Goal: Task Accomplishment & Management: Manage account settings

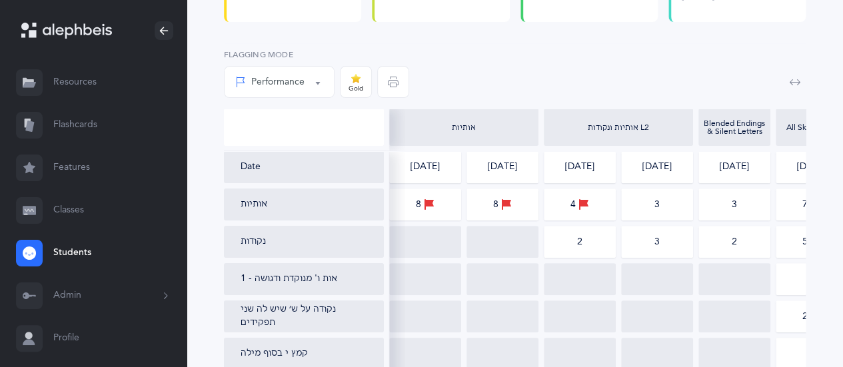
scroll to position [0, 42]
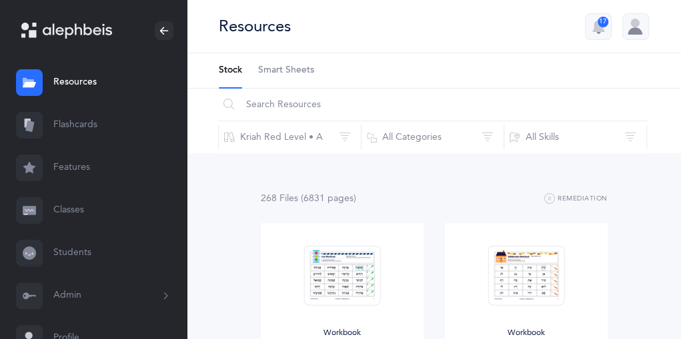
click at [57, 210] on link "Classes" at bounding box center [93, 210] width 187 height 43
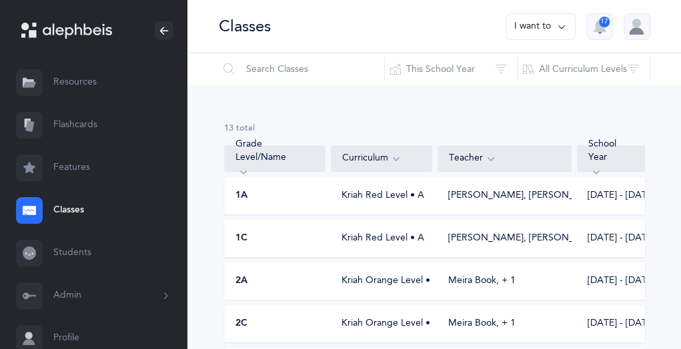
click at [561, 28] on icon at bounding box center [561, 26] width 11 height 15
click at [508, 91] on button "Add new" at bounding box center [527, 92] width 74 height 24
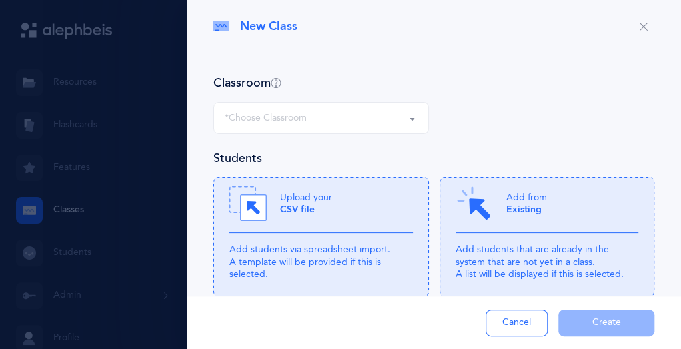
click at [409, 118] on button "*Choose Classroom" at bounding box center [320, 118] width 215 height 32
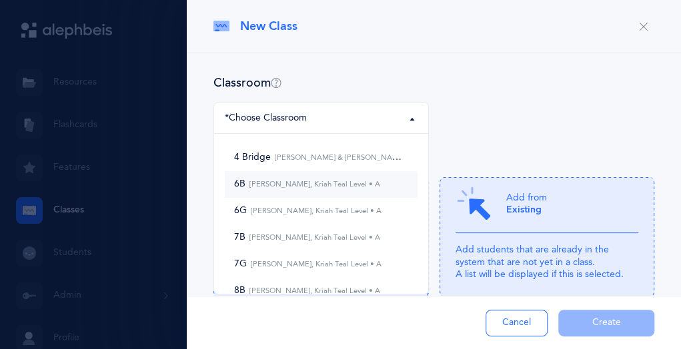
click at [330, 185] on small "Adam Friedman, Kriah Teal Level • A" at bounding box center [312, 184] width 135 height 9
select select "1095"
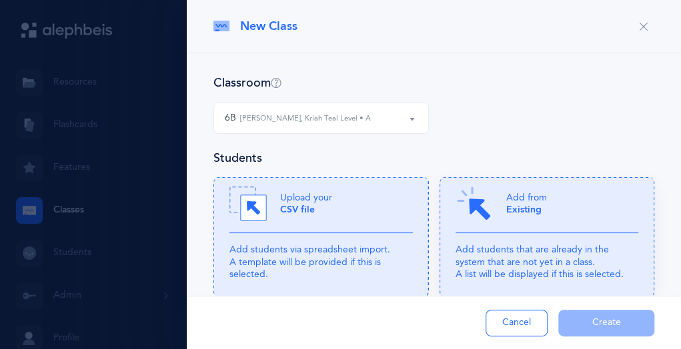
click at [555, 245] on p "Add students that are already in the system that are not yet in a class. A list…" at bounding box center [546, 262] width 183 height 37
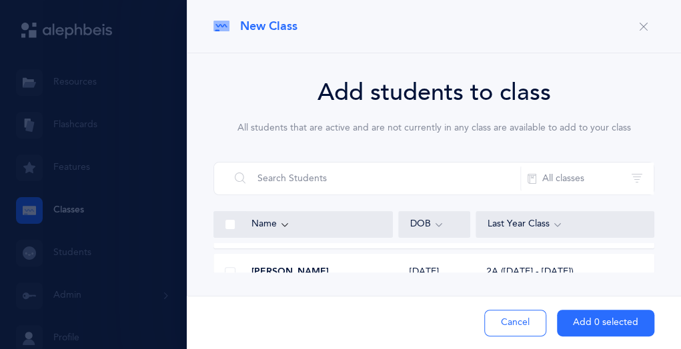
scroll to position [1414, 0]
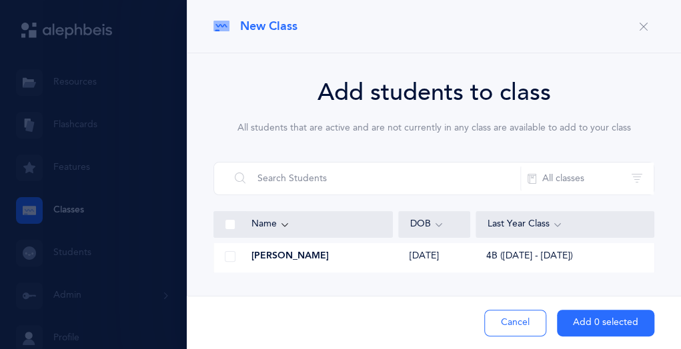
click at [625, 325] on button "Add 0 selected" at bounding box center [605, 323] width 97 height 27
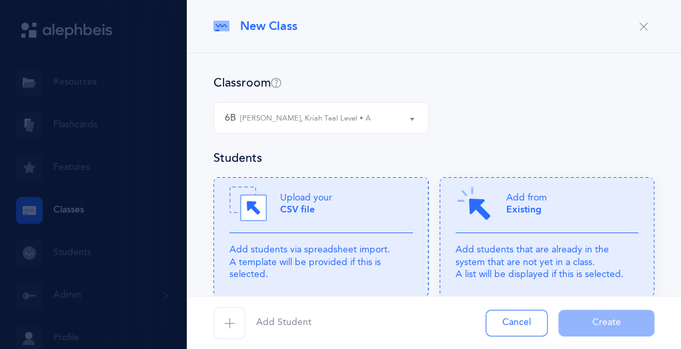
click at [541, 222] on div "Add from Existing" at bounding box center [546, 209] width 183 height 48
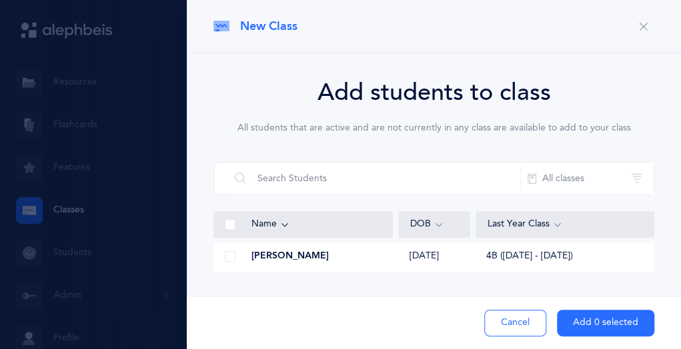
click at [240, 257] on div at bounding box center [230, 256] width 32 height 27
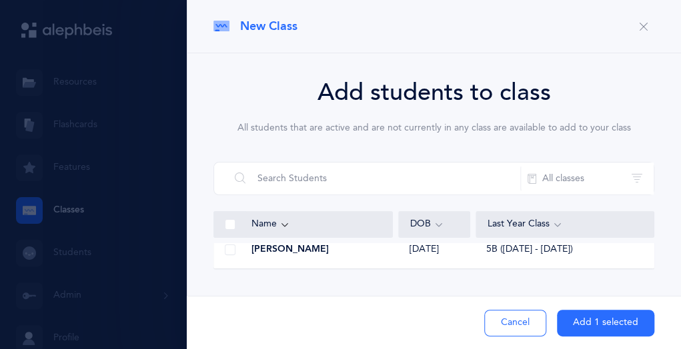
scroll to position [1547, 0]
click at [233, 261] on div at bounding box center [230, 251] width 32 height 27
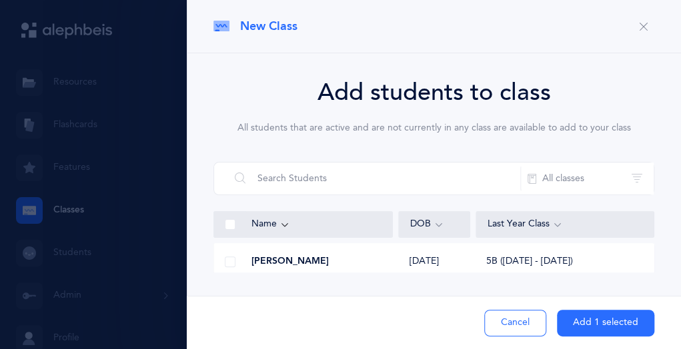
click at [235, 255] on div at bounding box center [230, 262] width 32 height 27
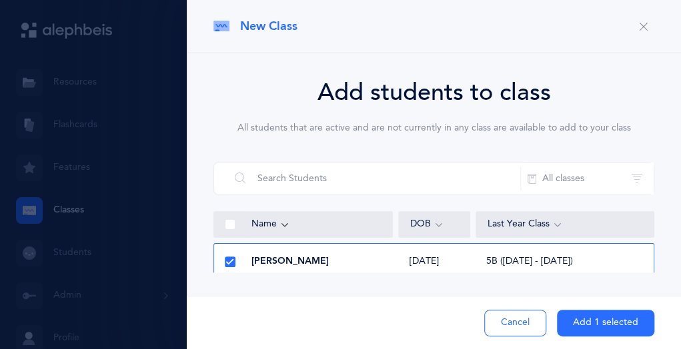
click at [577, 321] on button "Add 1 selected" at bounding box center [605, 323] width 97 height 27
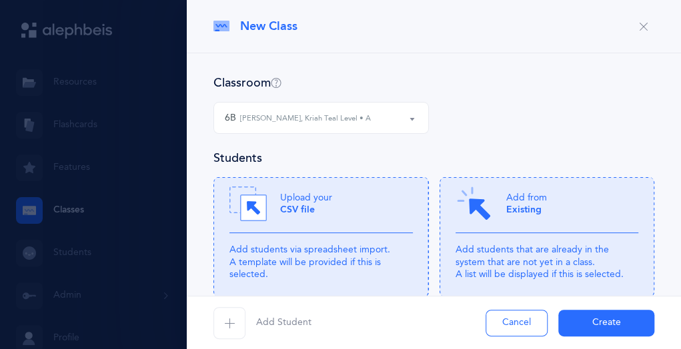
click at [577, 321] on button "Create" at bounding box center [606, 323] width 96 height 27
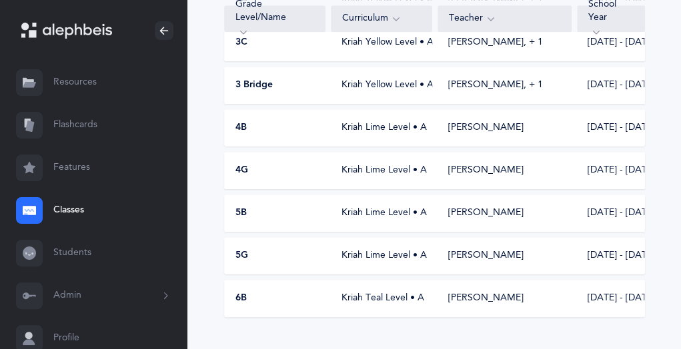
scroll to position [479, 0]
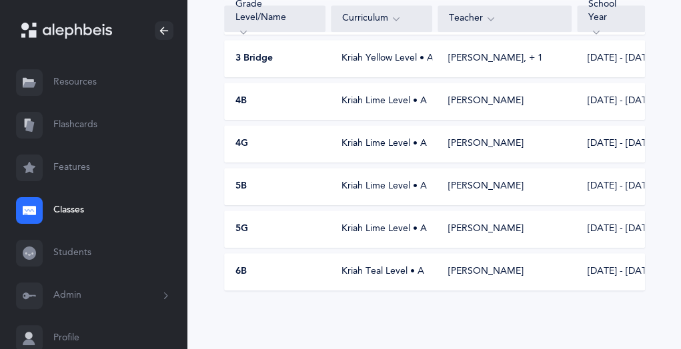
click at [240, 275] on span "6B" at bounding box center [240, 271] width 11 height 13
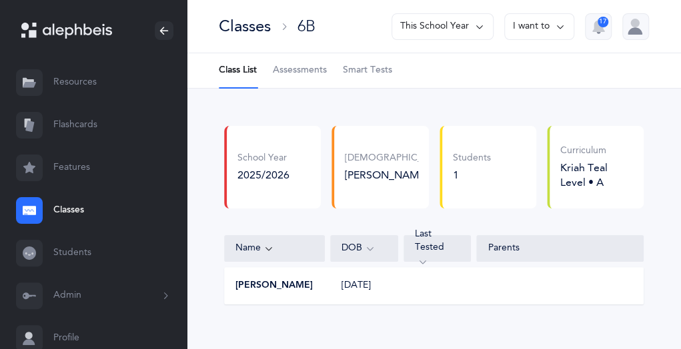
click at [555, 22] on icon at bounding box center [560, 26] width 11 height 15
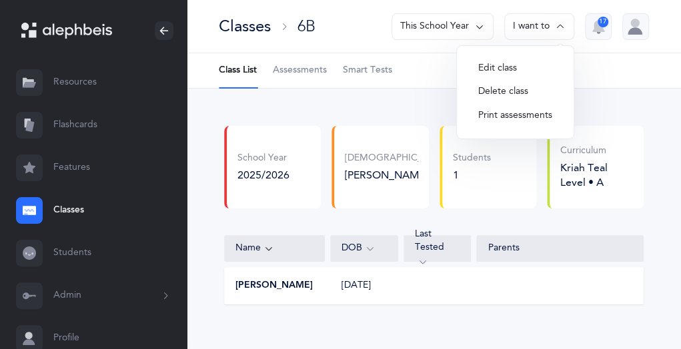
click at [505, 67] on button "Edit class" at bounding box center [514, 69] width 95 height 24
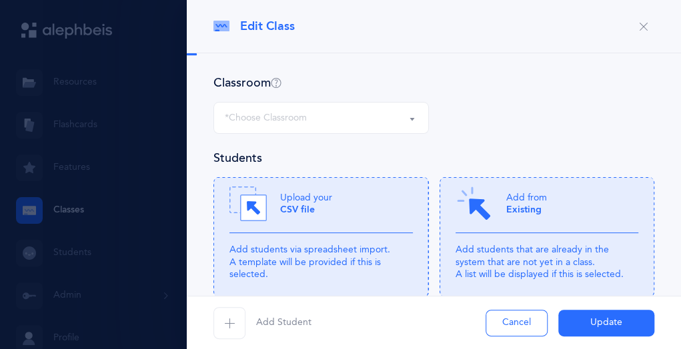
select select "1095"
click at [556, 211] on div "Add from Existing" at bounding box center [546, 209] width 183 height 48
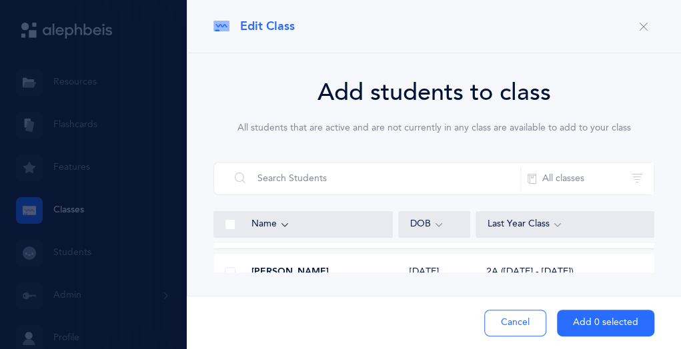
scroll to position [1414, 0]
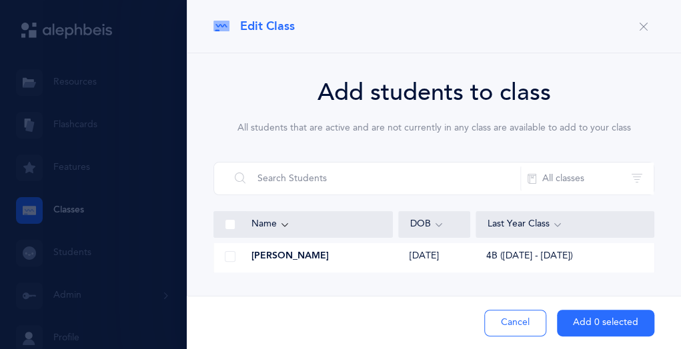
click at [242, 255] on div at bounding box center [230, 256] width 32 height 27
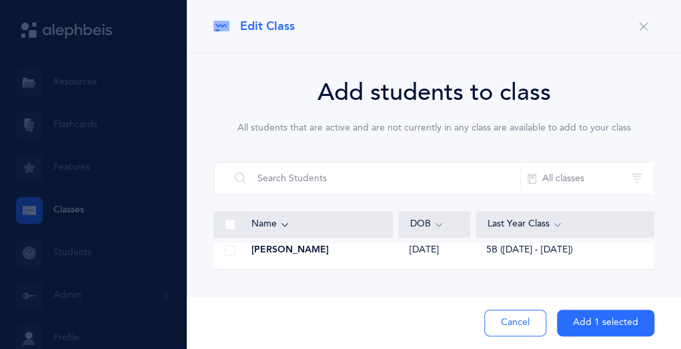
scroll to position [1547, 0]
click at [243, 253] on div at bounding box center [230, 251] width 32 height 27
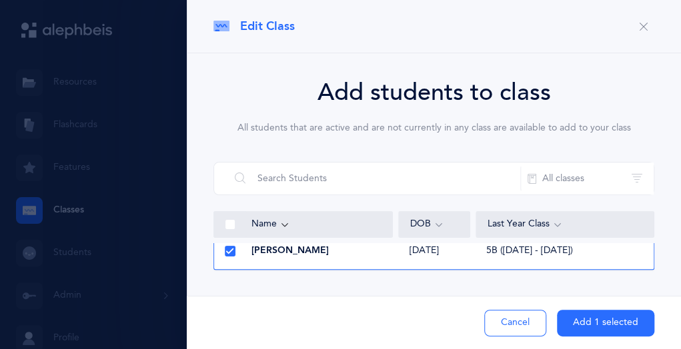
click at [607, 334] on button "Add 1 selected" at bounding box center [605, 323] width 97 height 27
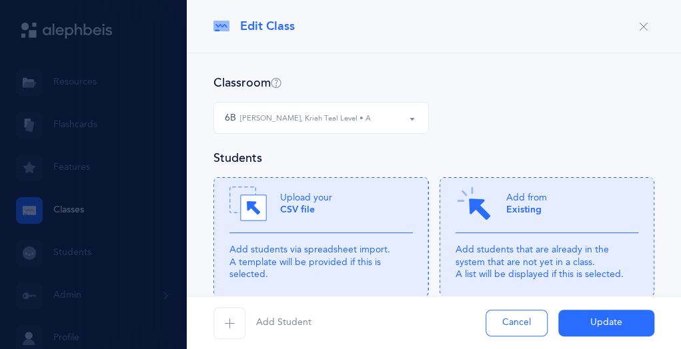
click at [604, 319] on button "Update" at bounding box center [606, 323] width 96 height 27
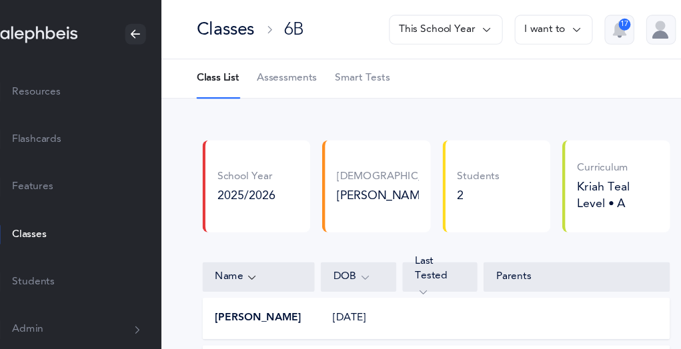
click at [558, 25] on icon at bounding box center [560, 26] width 11 height 15
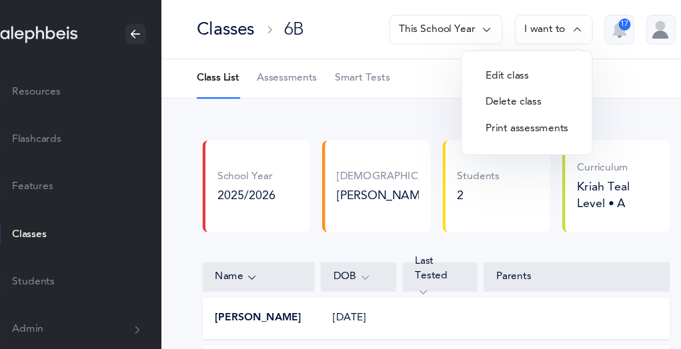
click at [492, 67] on button "Edit class" at bounding box center [514, 69] width 95 height 24
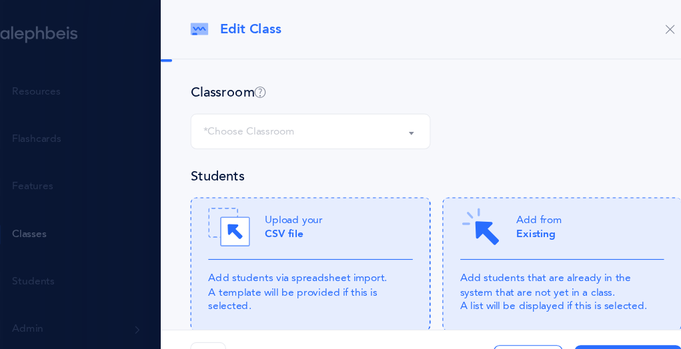
select select "1095"
click at [543, 227] on div "Add from Existing" at bounding box center [546, 209] width 183 height 48
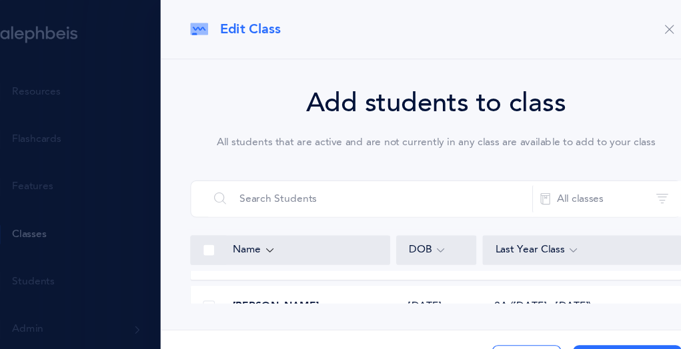
scroll to position [1411, 0]
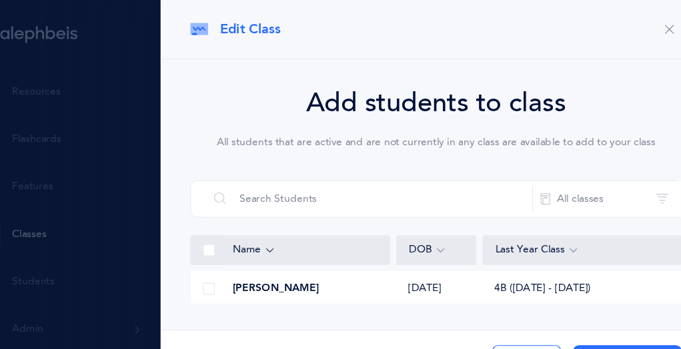
click at [230, 259] on span at bounding box center [230, 259] width 11 height 11
click at [0, 0] on input "checkbox" at bounding box center [0, 0] width 0 height 0
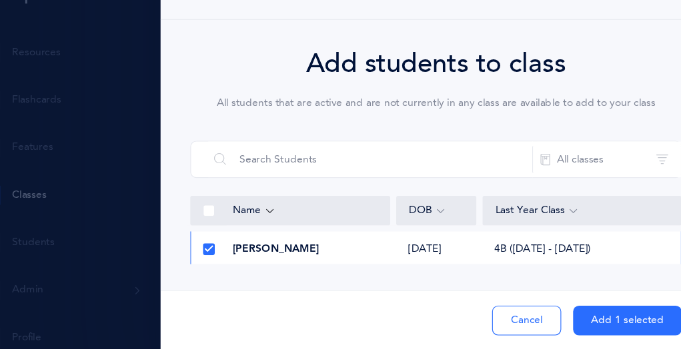
scroll to position [2, 0]
click at [621, 326] on button "Add 1 selected" at bounding box center [605, 323] width 97 height 27
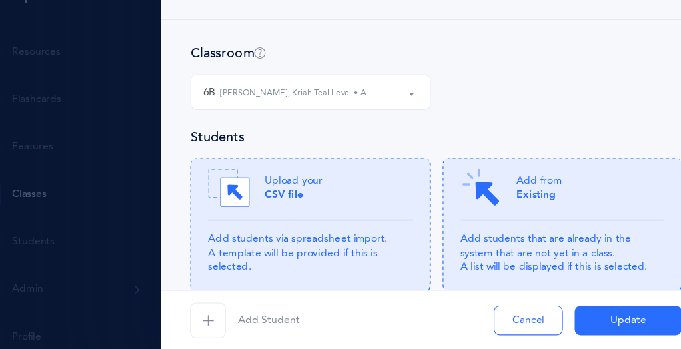
click at [621, 326] on button "Update" at bounding box center [606, 323] width 96 height 27
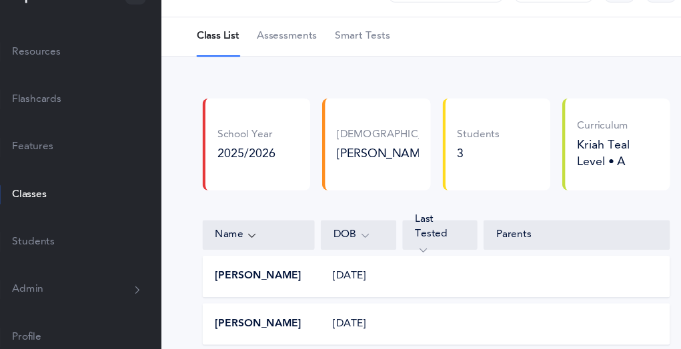
scroll to position [0, 0]
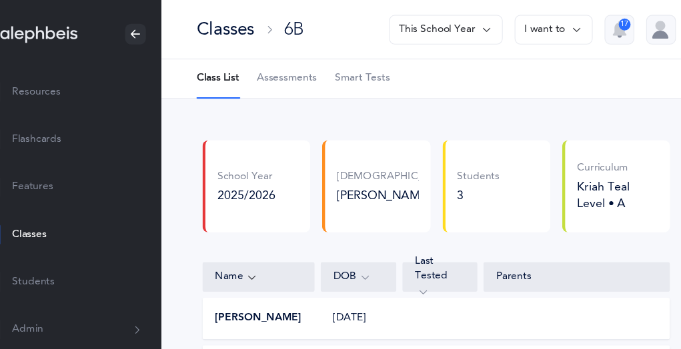
click at [559, 25] on icon at bounding box center [560, 26] width 11 height 15
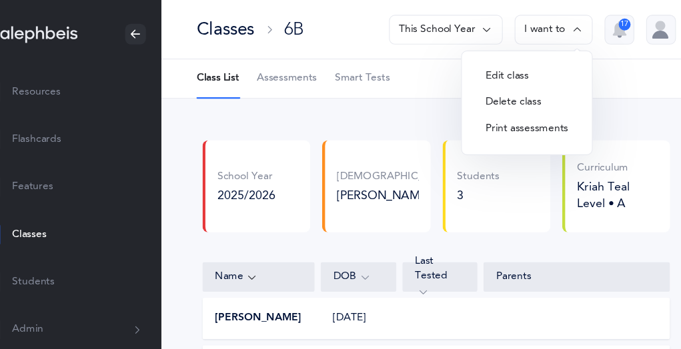
click at [491, 67] on button "Edit class" at bounding box center [514, 69] width 95 height 24
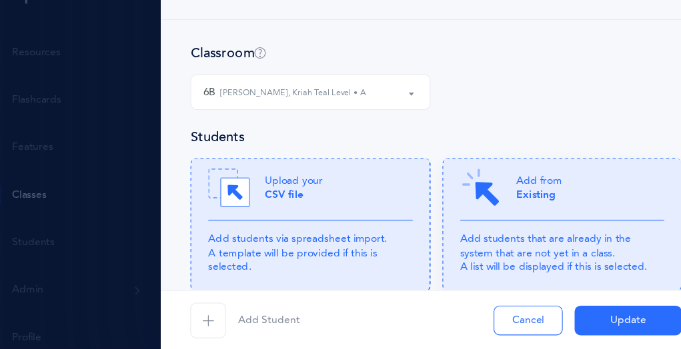
scroll to position [90, 0]
click at [569, 220] on div "Add from Existing" at bounding box center [546, 209] width 183 height 48
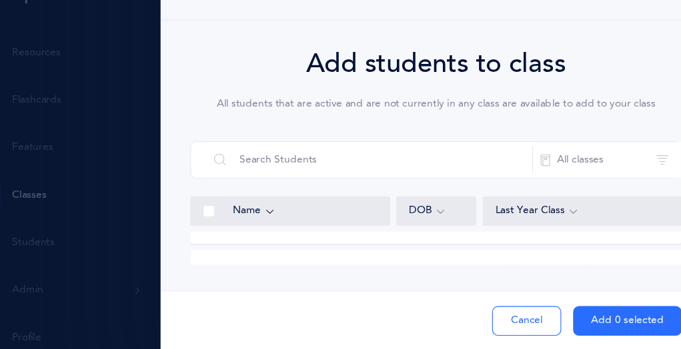
scroll to position [4321, 0]
click at [240, 252] on div at bounding box center [230, 251] width 32 height 27
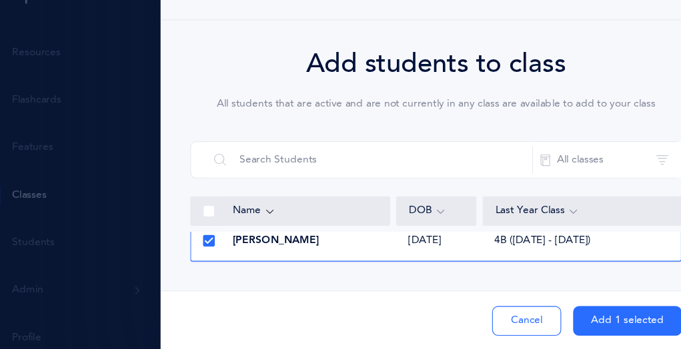
click at [240, 252] on div at bounding box center [230, 251] width 32 height 27
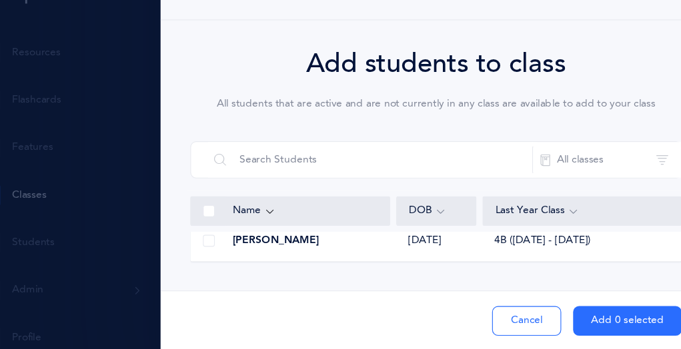
click at [240, 252] on div at bounding box center [230, 251] width 32 height 27
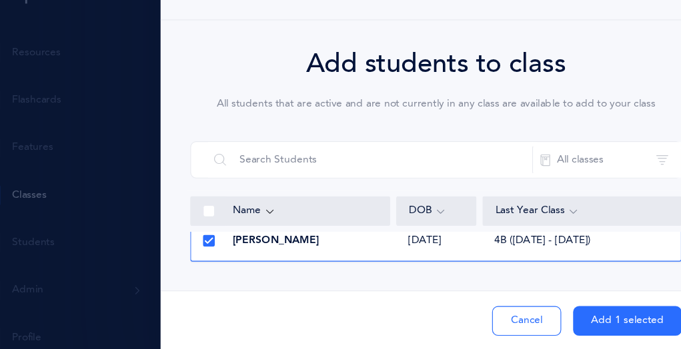
click at [597, 315] on button "Add 1 selected" at bounding box center [605, 323] width 97 height 27
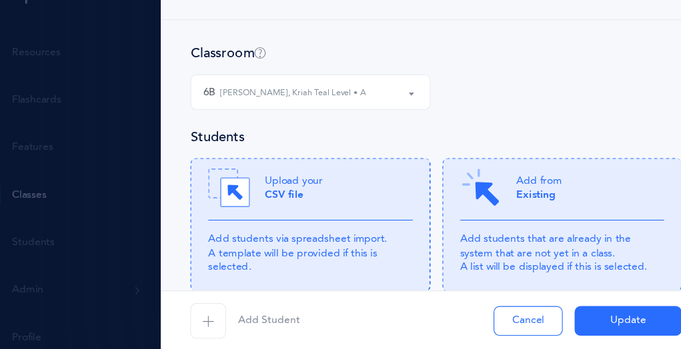
click at [353, 79] on div "Classroom" at bounding box center [433, 83] width 441 height 17
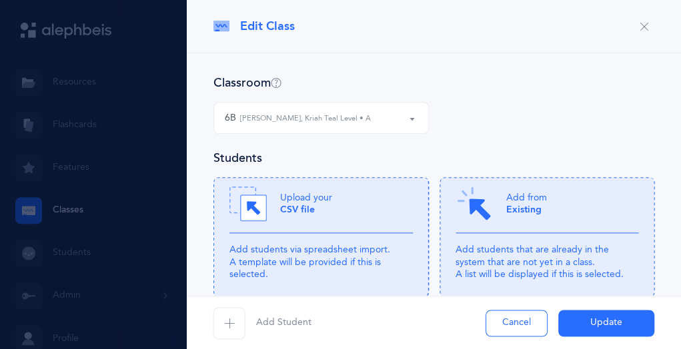
scroll to position [87, 0]
click at [306, 117] on small "Adam Friedman, Kriah Teal Level • A" at bounding box center [305, 118] width 131 height 11
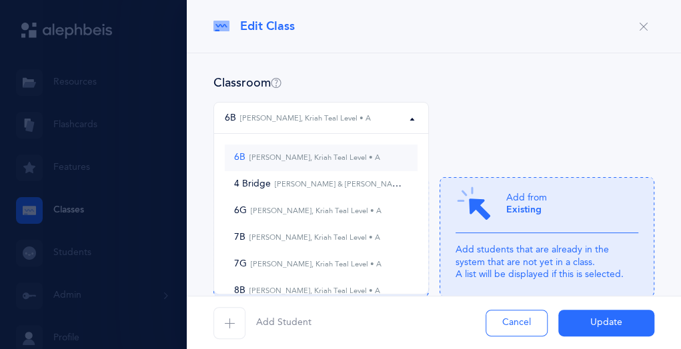
click at [258, 148] on link "6B Adam Friedman, Kriah Teal Level • A" at bounding box center [321, 158] width 193 height 27
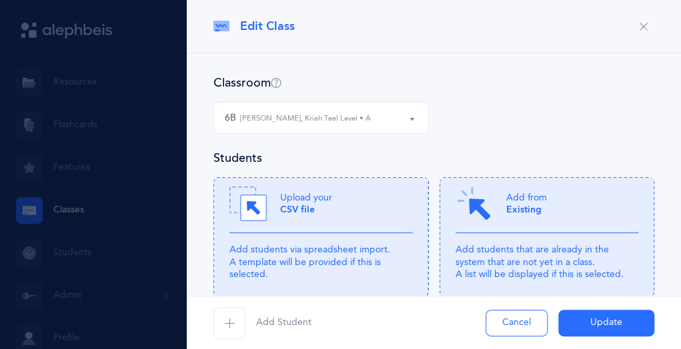
click at [253, 114] on small "Adam Friedman, Kriah Teal Level • A" at bounding box center [305, 118] width 131 height 11
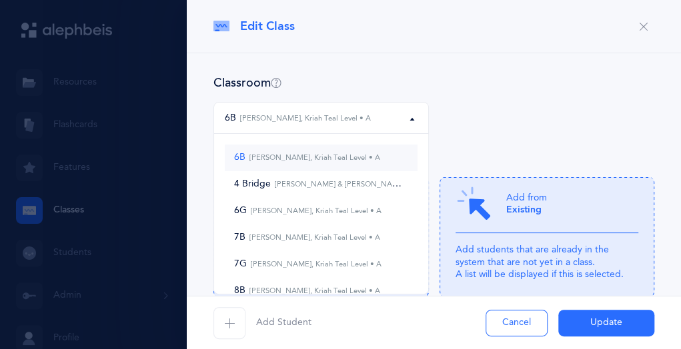
click at [238, 155] on span "6B Adam Friedman, Kriah Teal Level • A" at bounding box center [307, 158] width 146 height 12
select select "1095"
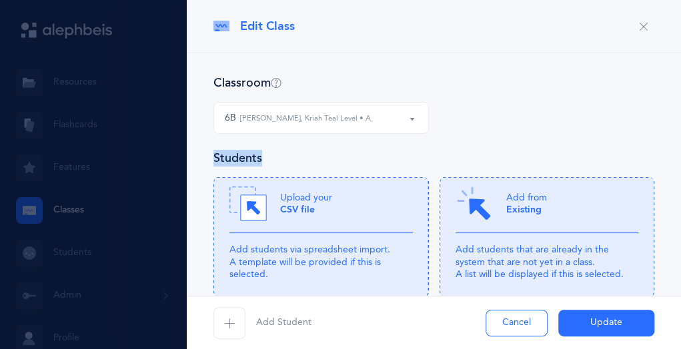
click at [238, 155] on h4 "Students" at bounding box center [237, 158] width 49 height 17
click at [595, 334] on button "Update" at bounding box center [606, 323] width 96 height 27
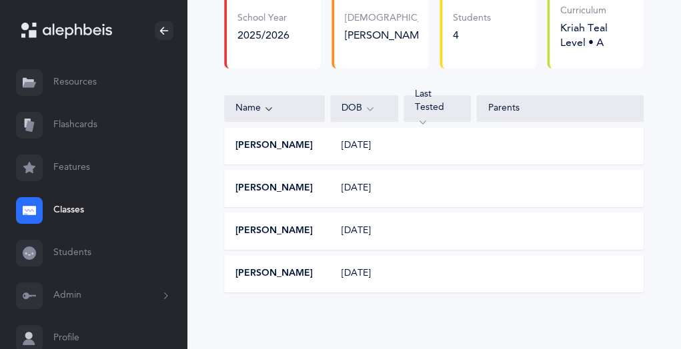
scroll to position [141, 0]
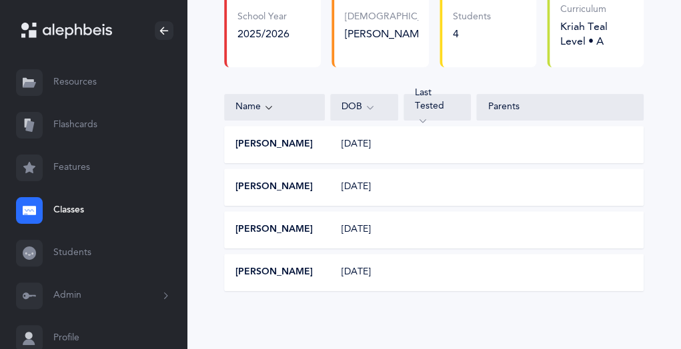
click at [75, 208] on link "Classes" at bounding box center [93, 210] width 187 height 43
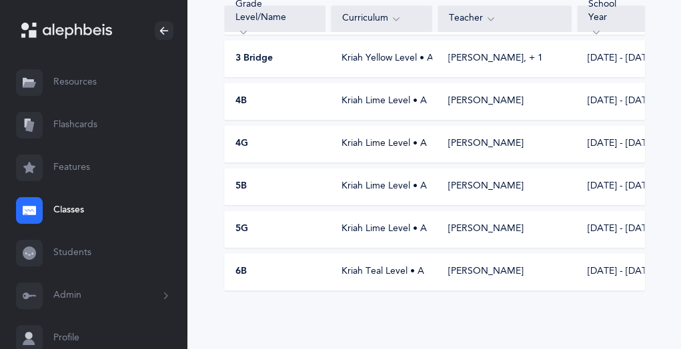
click at [245, 272] on span "6B" at bounding box center [240, 271] width 11 height 13
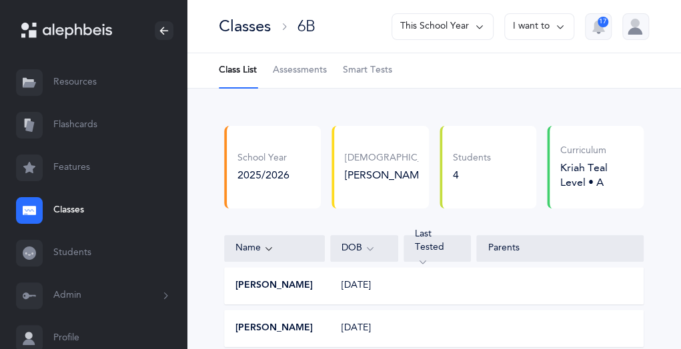
click at [297, 73] on span "Assessments" at bounding box center [300, 70] width 54 height 13
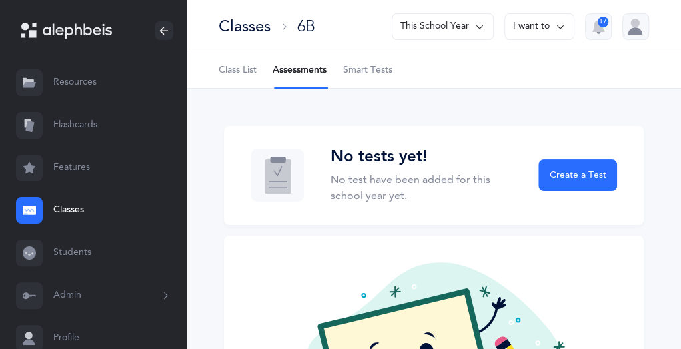
click at [551, 35] on button "I want to" at bounding box center [539, 26] width 70 height 27
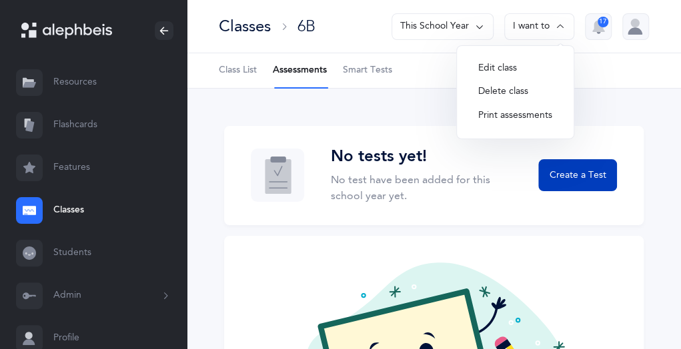
click at [555, 169] on span "Create a Test" at bounding box center [577, 176] width 57 height 14
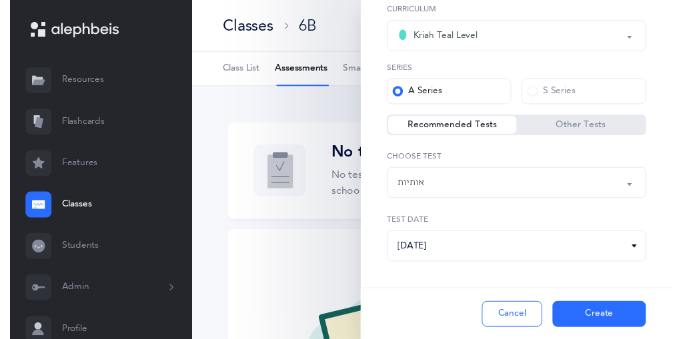
scroll to position [71, 0]
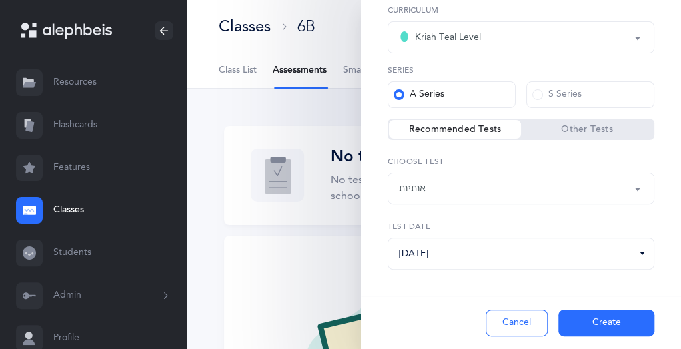
click at [630, 191] on button "אותיות" at bounding box center [520, 189] width 267 height 32
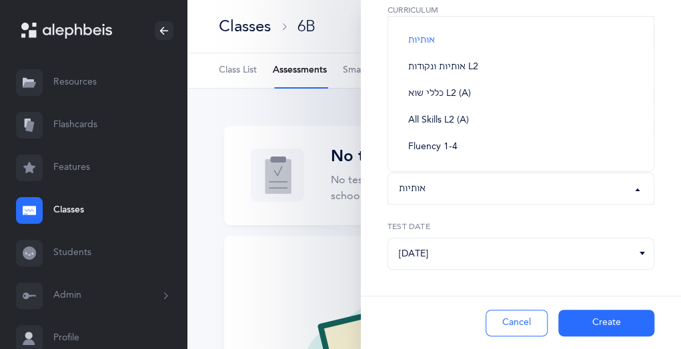
click at [429, 187] on div "אותיות" at bounding box center [521, 188] width 244 height 23
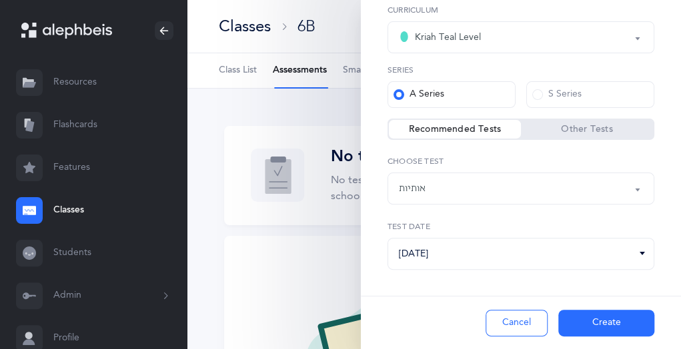
click at [603, 327] on button "Create" at bounding box center [606, 323] width 96 height 27
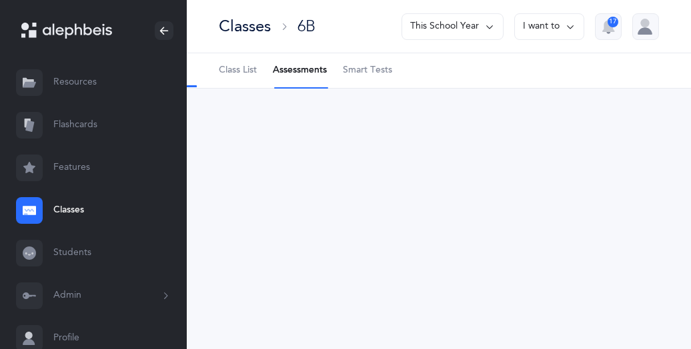
select select "2"
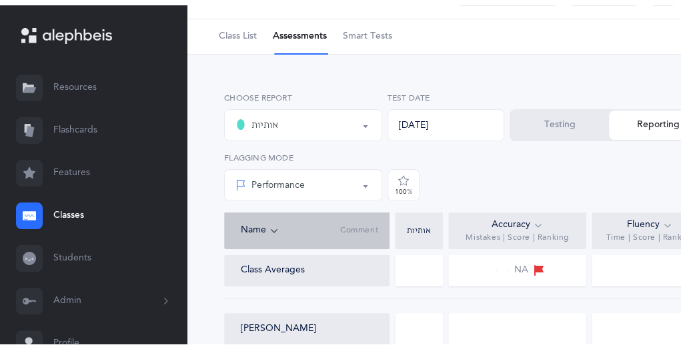
scroll to position [41, 0]
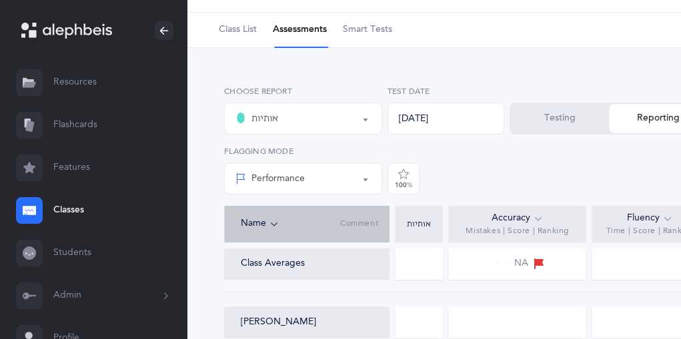
click at [566, 117] on button "Testing" at bounding box center [560, 118] width 98 height 29
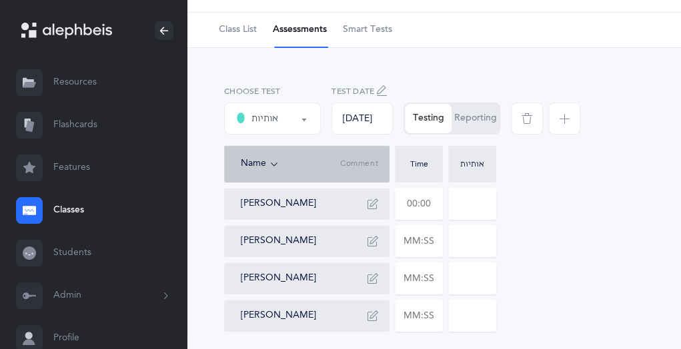
click at [414, 201] on input "text" at bounding box center [418, 204] width 47 height 31
type input "03:46"
click at [468, 202] on input "0" at bounding box center [472, 204] width 47 height 31
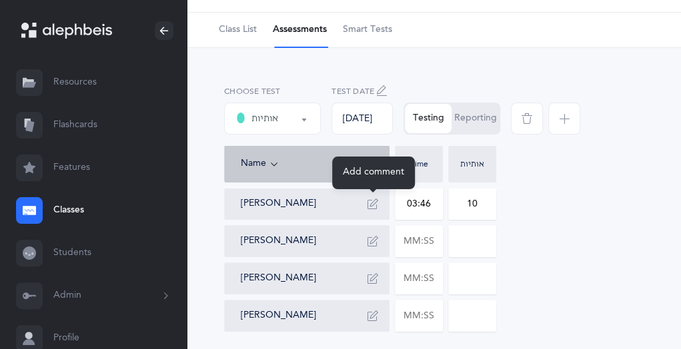
type input "10"
click at [369, 199] on icon "button" at bounding box center [372, 204] width 11 height 11
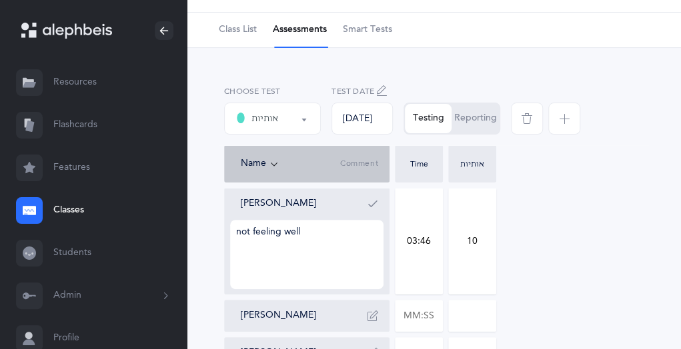
type textarea "not feeling well"
click at [631, 182] on div "Name Comment Time אותיות" at bounding box center [433, 163] width 419 height 37
click at [375, 199] on icon "button" at bounding box center [372, 204] width 11 height 11
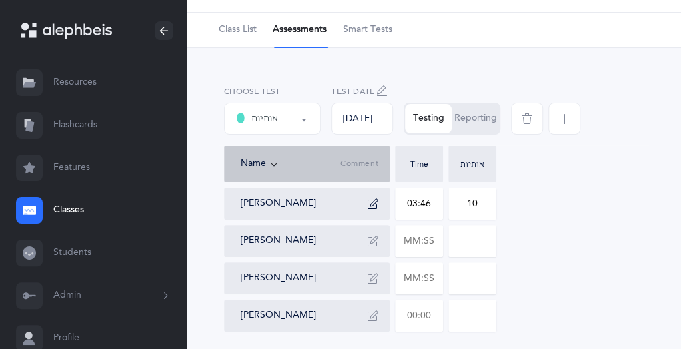
click at [413, 317] on input "text" at bounding box center [418, 316] width 47 height 31
type input "02:20"
click at [487, 310] on input "0" at bounding box center [472, 316] width 47 height 31
type input "0"
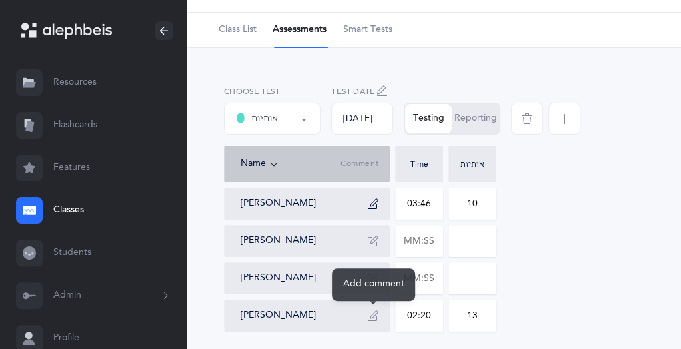
type input "13"
click at [373, 315] on icon "button" at bounding box center [372, 316] width 11 height 11
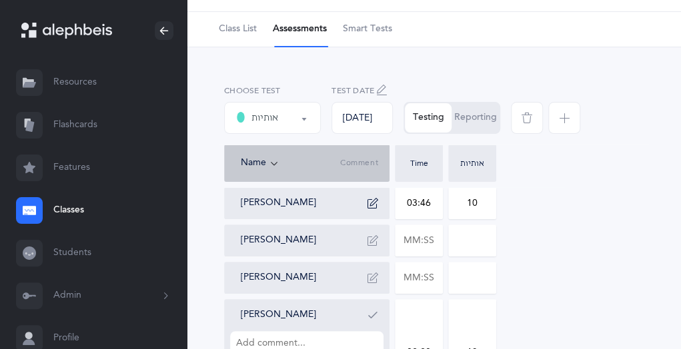
click at [358, 305] on div "Ezra Seifan" at bounding box center [312, 315] width 143 height 21
click at [374, 309] on button "button" at bounding box center [372, 315] width 21 height 21
click at [441, 121] on div "Testing Reporting" at bounding box center [451, 118] width 97 height 32
click at [488, 166] on div "אותיות" at bounding box center [471, 163] width 41 height 8
click at [286, 29] on li "Assessments" at bounding box center [300, 29] width 54 height 35
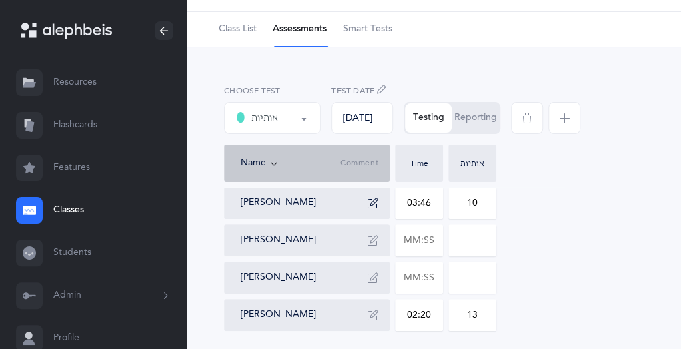
click at [563, 121] on icon "button" at bounding box center [564, 118] width 11 height 11
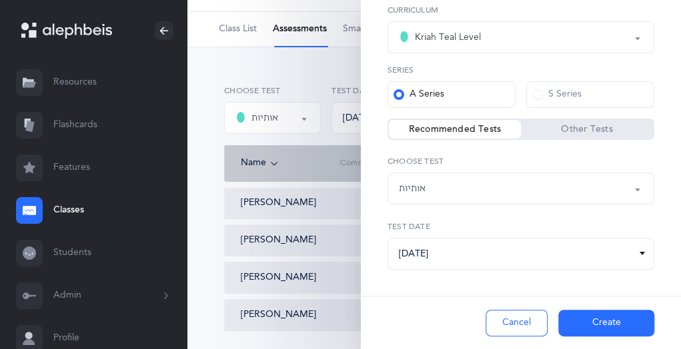
click at [625, 190] on button "אותיות" at bounding box center [520, 189] width 267 height 32
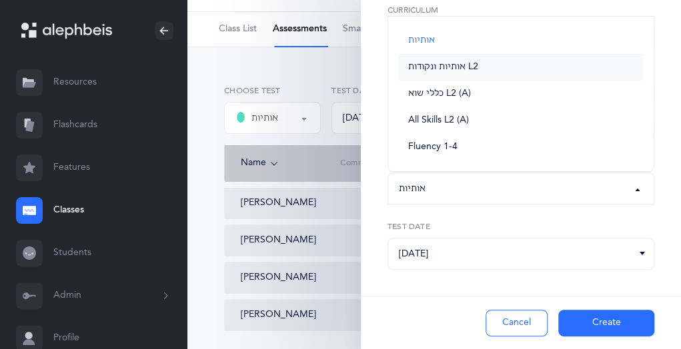
click at [464, 65] on span "אותיות ונקודות L2" at bounding box center [443, 67] width 70 height 12
select select "9"
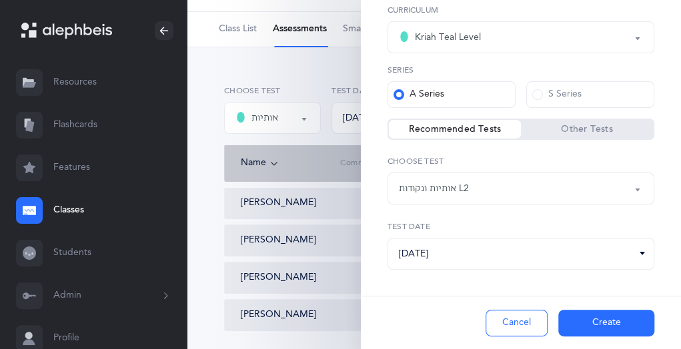
click at [603, 314] on button "Create" at bounding box center [606, 323] width 96 height 27
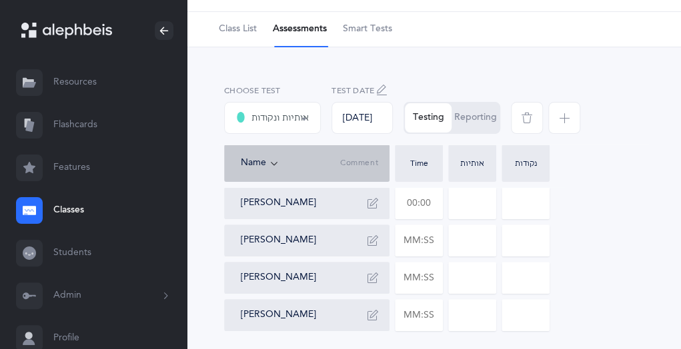
click at [419, 207] on input "text" at bounding box center [418, 203] width 47 height 31
type input "02:15"
type input "0"
click at [455, 191] on input "0" at bounding box center [472, 203] width 47 height 31
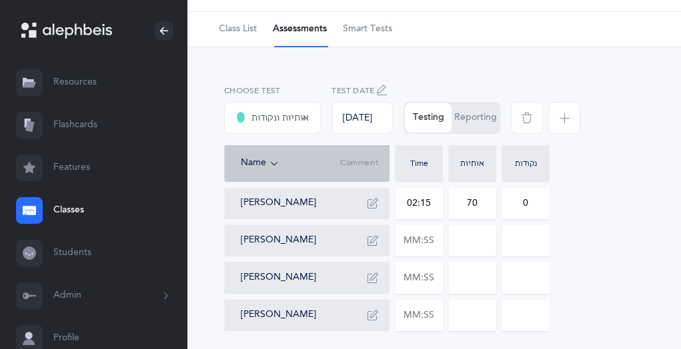
click at [483, 197] on input "70" at bounding box center [472, 203] width 47 height 31
type input "7"
type input "4"
click at [532, 205] on input "0" at bounding box center [525, 203] width 47 height 31
type input "0"
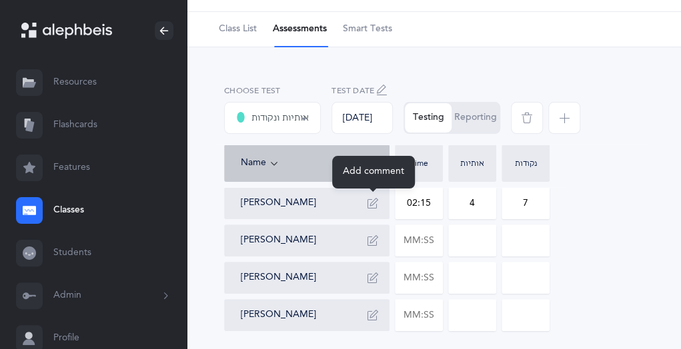
type input "7"
click at [371, 199] on icon "button" at bounding box center [372, 203] width 11 height 11
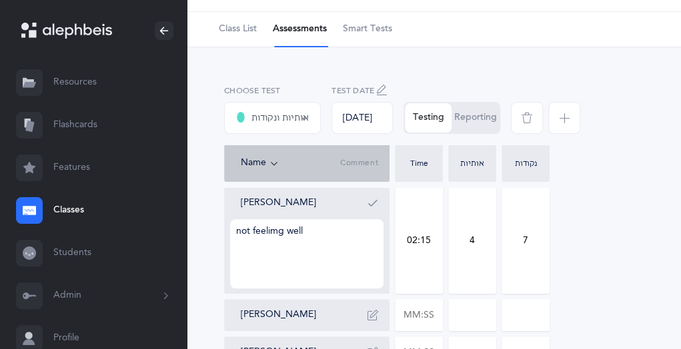
click at [279, 230] on textarea "not feelimg well" at bounding box center [306, 253] width 153 height 69
type textarea "not feeling well"
click at [375, 203] on icon "button" at bounding box center [372, 203] width 11 height 11
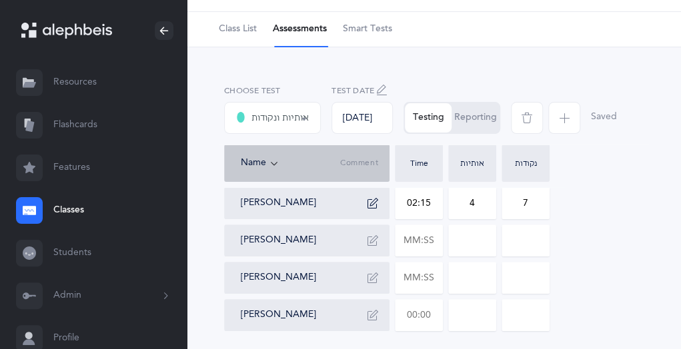
click at [419, 319] on input "text" at bounding box center [418, 315] width 47 height 31
type input "01:49"
type input "0"
click at [550, 311] on div "Mickey Gelb 02:15 4 7 Phillip Goldberg Ari Leopold Ezra Seifan 01:49 0 0" at bounding box center [433, 259] width 419 height 144
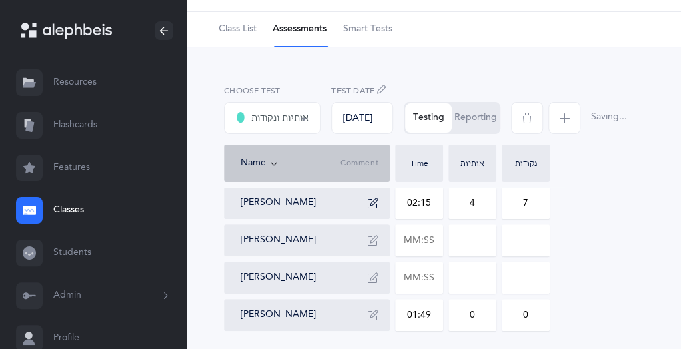
click at [481, 319] on input "0" at bounding box center [472, 315] width 47 height 31
type input "3"
click at [531, 318] on input "0" at bounding box center [525, 315] width 47 height 31
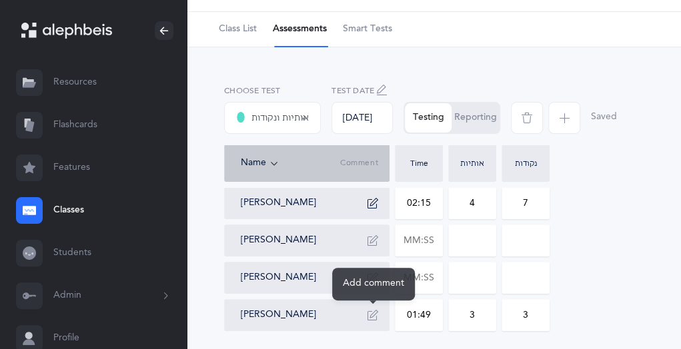
type input "3"
click at [372, 318] on icon "button" at bounding box center [372, 315] width 11 height 11
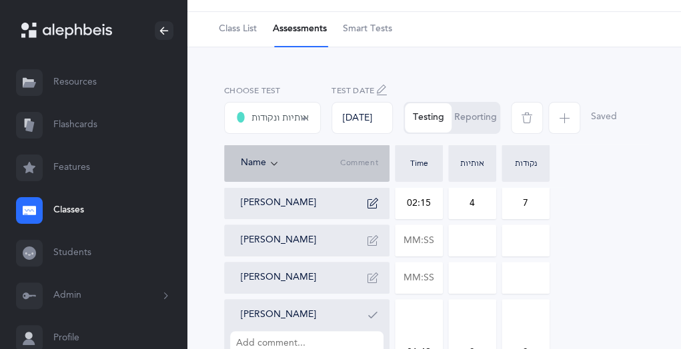
click at [567, 301] on div "Mickey Gelb 02:15 4 7 Phillip Goldberg Ari Leopold Ezra Seifan 01:49 3 3" at bounding box center [433, 296] width 419 height 219
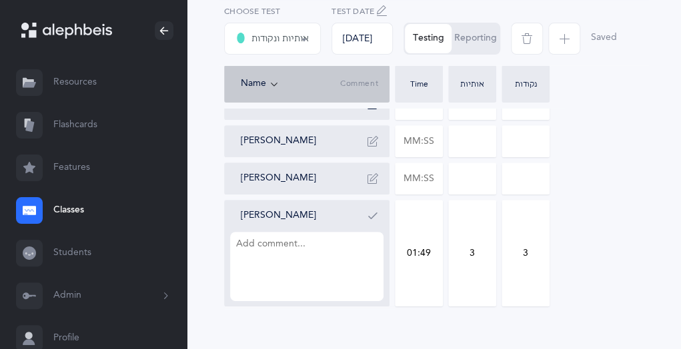
scroll to position [161, 0]
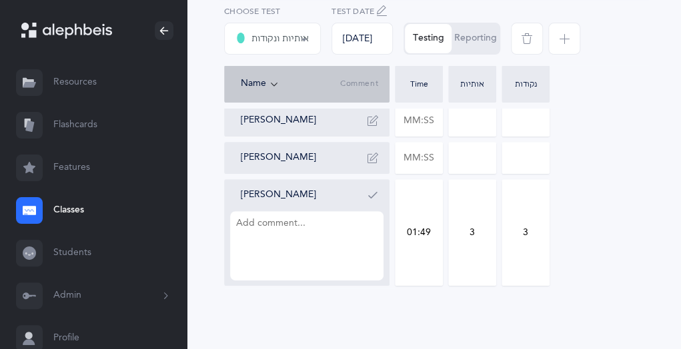
click at [372, 194] on icon "button" at bounding box center [372, 195] width 11 height 11
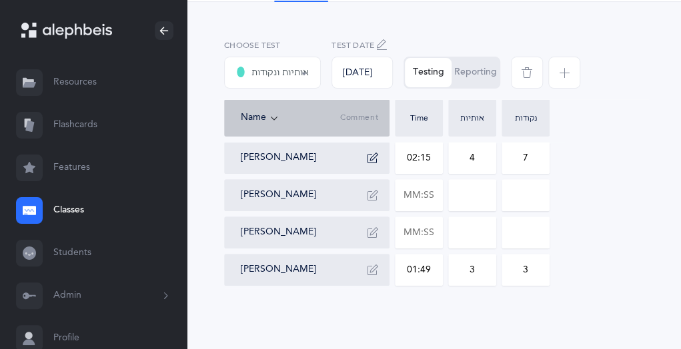
click at [67, 209] on link "Classes" at bounding box center [93, 210] width 187 height 43
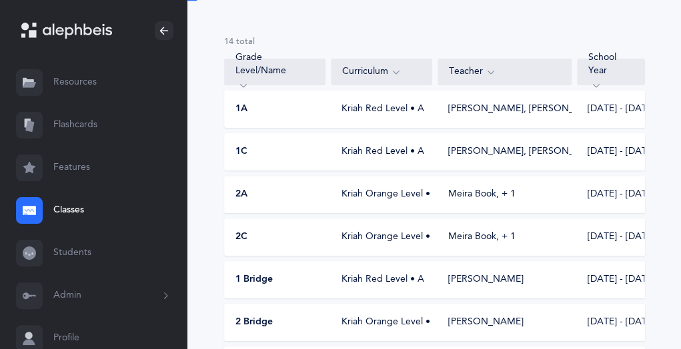
scroll to position [479, 0]
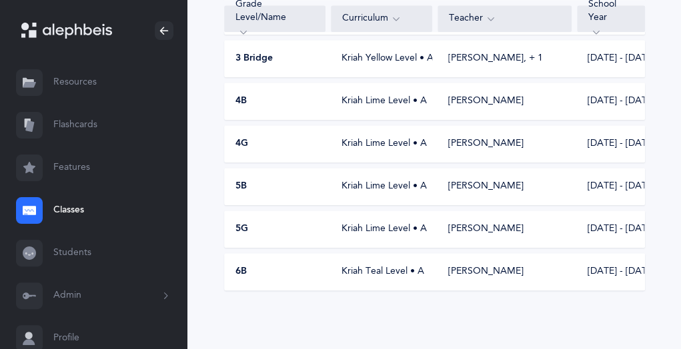
click at [240, 275] on span "6B" at bounding box center [240, 271] width 11 height 13
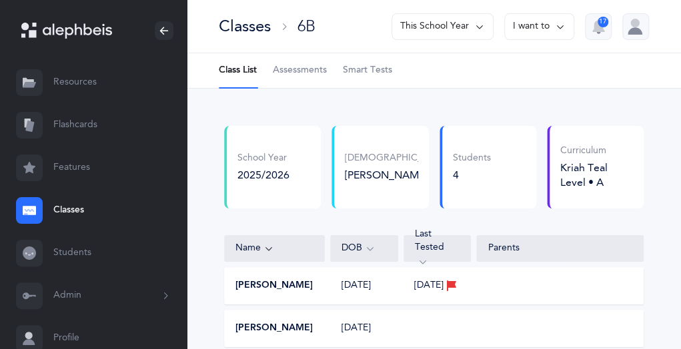
click at [554, 24] on button "I want to" at bounding box center [539, 26] width 70 height 27
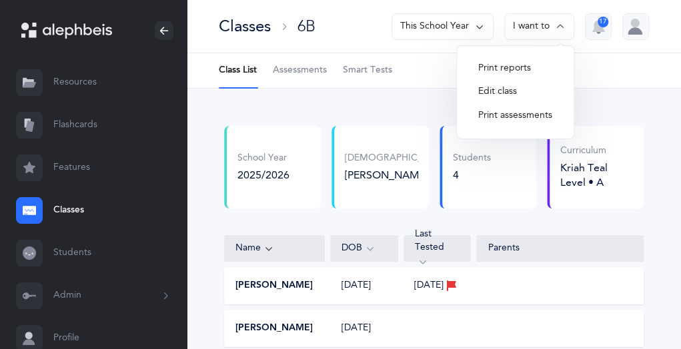
click at [490, 89] on button "Edit class" at bounding box center [514, 92] width 95 height 24
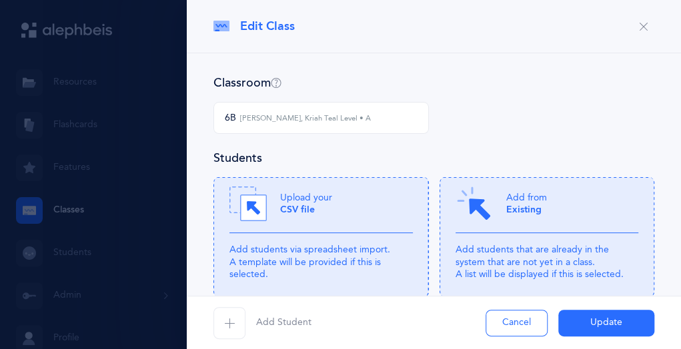
click at [248, 327] on button "Add Student" at bounding box center [262, 323] width 98 height 32
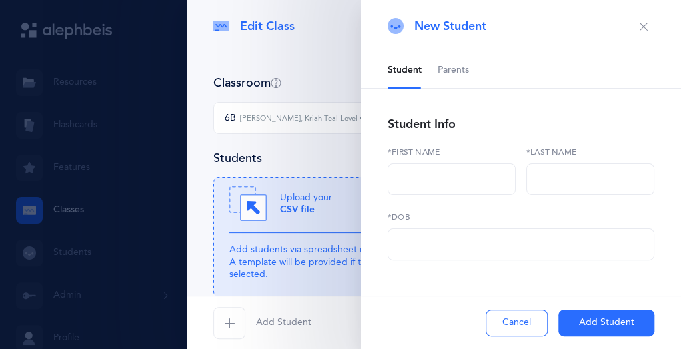
click at [423, 152] on label "*First name" at bounding box center [451, 152] width 128 height 12
click at [417, 159] on div "*First name" at bounding box center [451, 170] width 128 height 49
click at [400, 149] on label "*First name" at bounding box center [451, 152] width 128 height 12
click at [397, 141] on div "Student Info *First name *Last name *DOB" at bounding box center [520, 187] width 267 height 147
drag, startPoint x: 467, startPoint y: 151, endPoint x: 459, endPoint y: 159, distance: 10.9
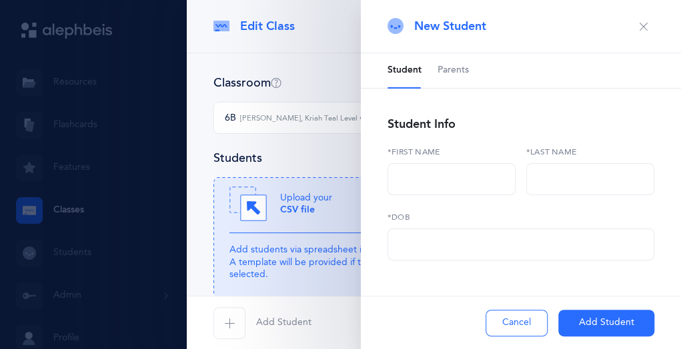
click at [459, 159] on div "*First name" at bounding box center [451, 170] width 128 height 49
click at [455, 165] on input "text" at bounding box center [451, 179] width 128 height 32
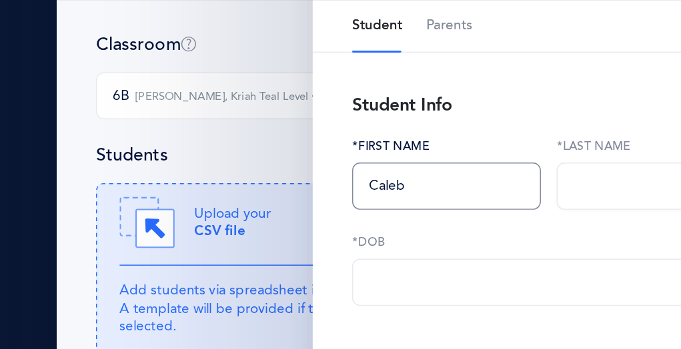
type input "Caleb"
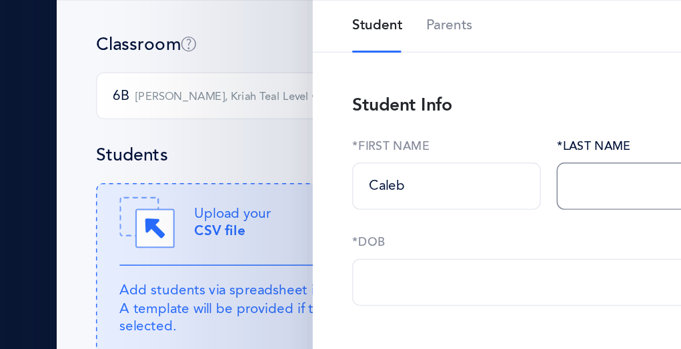
click at [546, 177] on input "text" at bounding box center [590, 179] width 128 height 32
type input "Friedman"
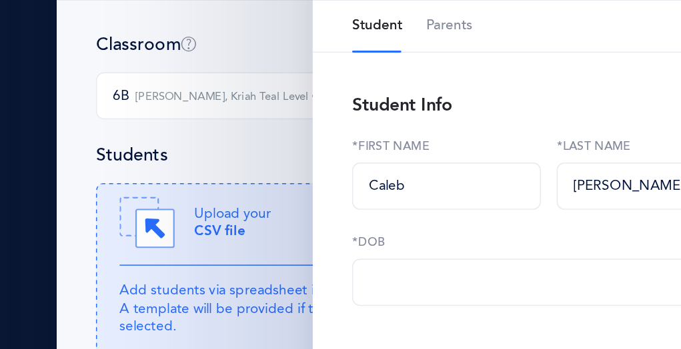
click at [407, 223] on div "*DOB" at bounding box center [520, 235] width 267 height 49
click at [407, 215] on label "*DOB" at bounding box center [520, 217] width 267 height 12
click at [382, 237] on div "Student Parents Student Info Caleb *First name Friedman *Last name *DOB Add Par…" at bounding box center [521, 202] width 320 height 298
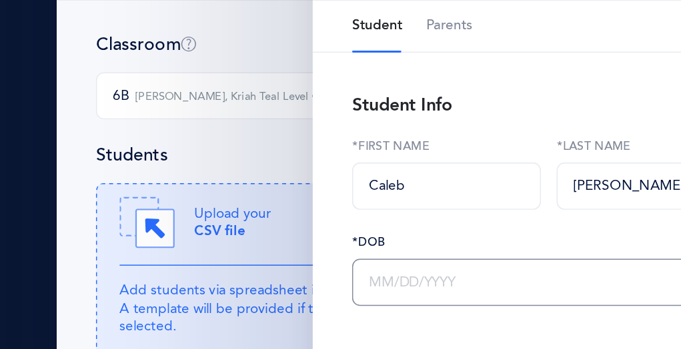
click at [408, 242] on input "text" at bounding box center [520, 245] width 267 height 32
type input "7M/DD/YYYY"
type input "07/29/2013"
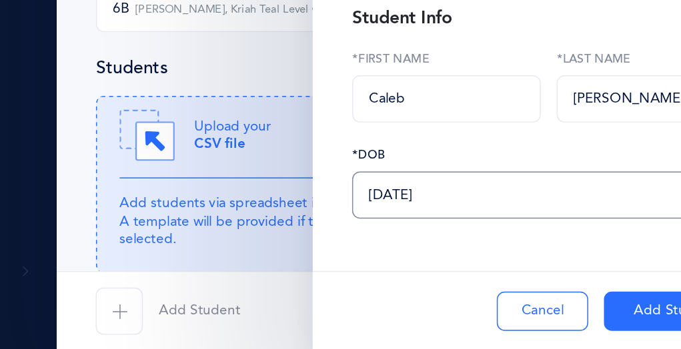
scroll to position [52, 0]
click at [589, 325] on button "Add Student" at bounding box center [606, 323] width 96 height 27
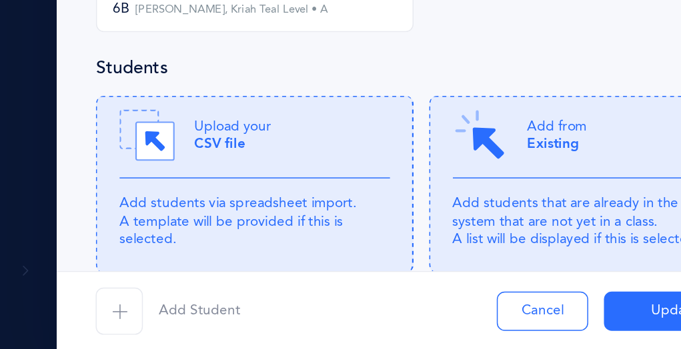
click at [591, 325] on button "Update" at bounding box center [606, 323] width 96 height 27
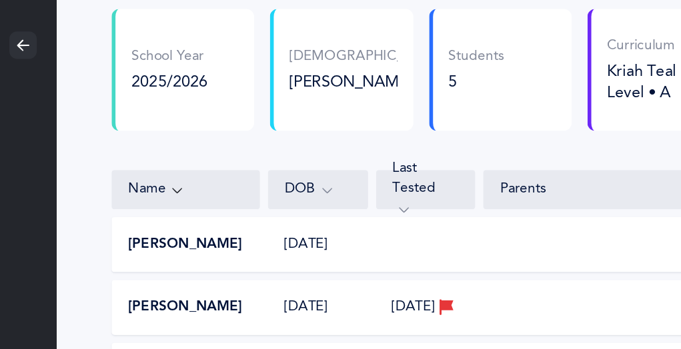
scroll to position [1, 0]
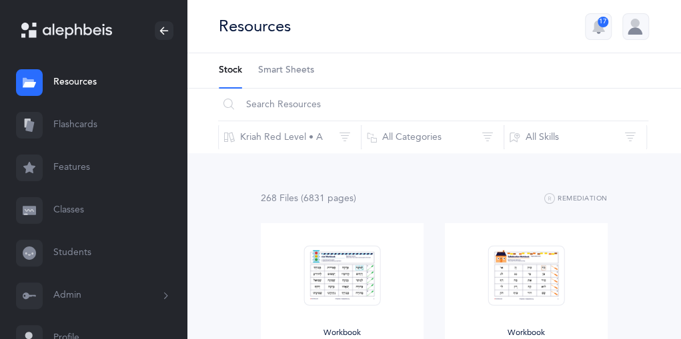
click at [80, 207] on link "Classes" at bounding box center [93, 210] width 187 height 43
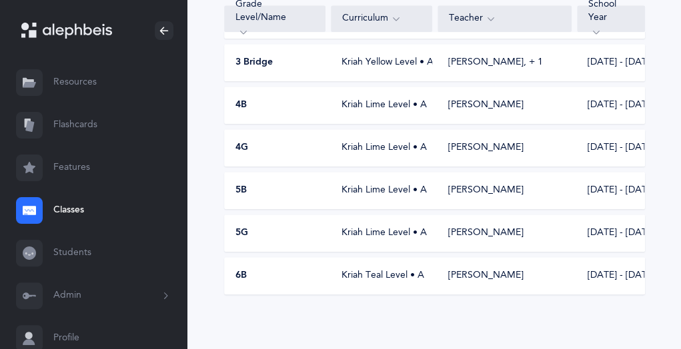
scroll to position [477, 0]
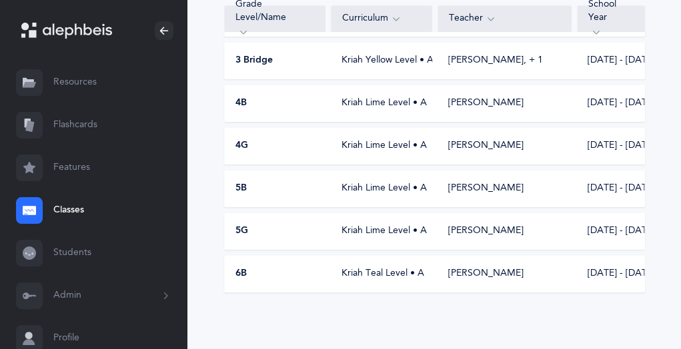
click at [404, 276] on div "Kriah Teal Level • A" at bounding box center [381, 273] width 101 height 13
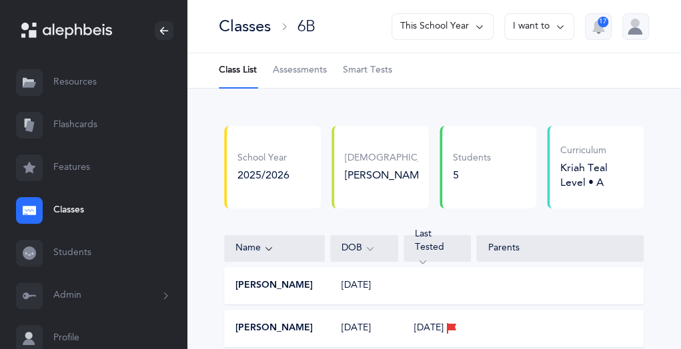
click at [301, 73] on span "Assessments" at bounding box center [300, 70] width 54 height 13
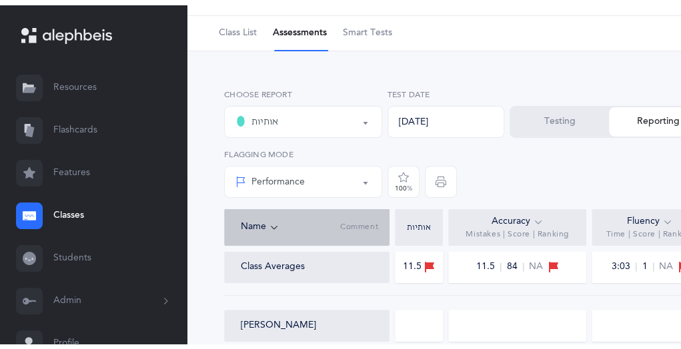
scroll to position [44, 0]
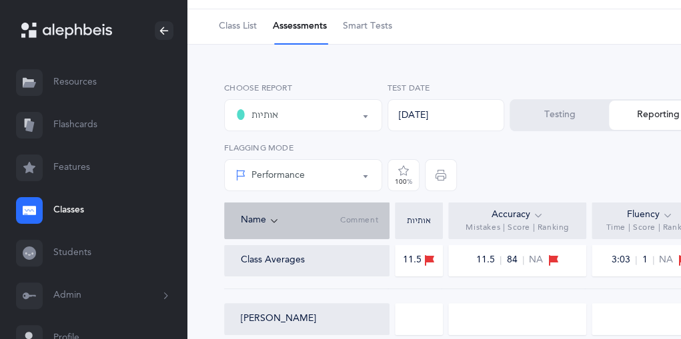
click at [573, 118] on button "Testing" at bounding box center [560, 115] width 98 height 29
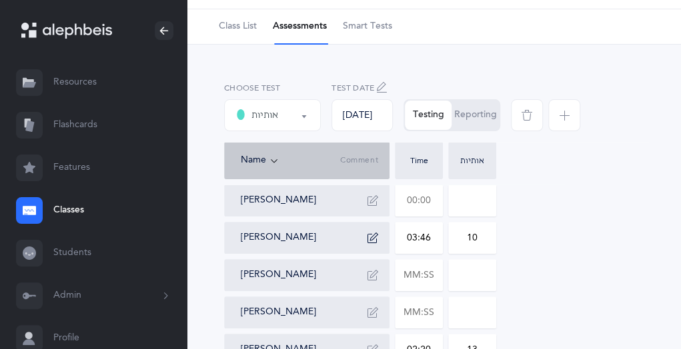
click at [411, 199] on input "text" at bounding box center [418, 200] width 47 height 31
drag, startPoint x: 411, startPoint y: 199, endPoint x: 419, endPoint y: 181, distance: 20.1
click at [411, 199] on input "text" at bounding box center [418, 200] width 47 height 31
type input "03:03"
click at [475, 193] on input "0" at bounding box center [472, 200] width 47 height 31
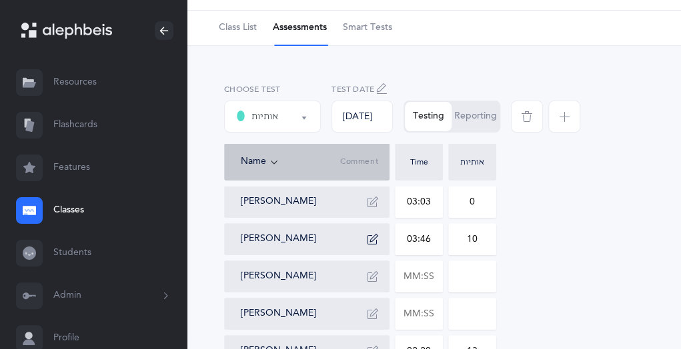
scroll to position [41, 0]
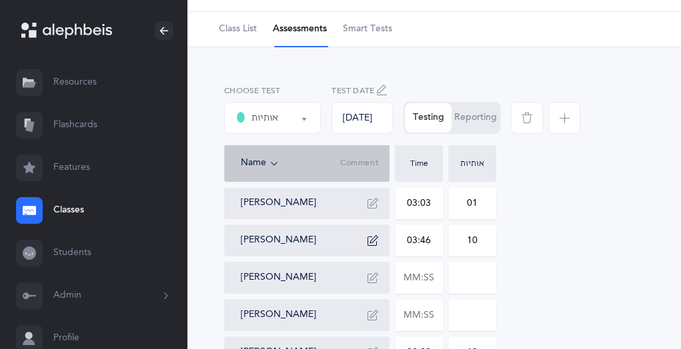
type input "0"
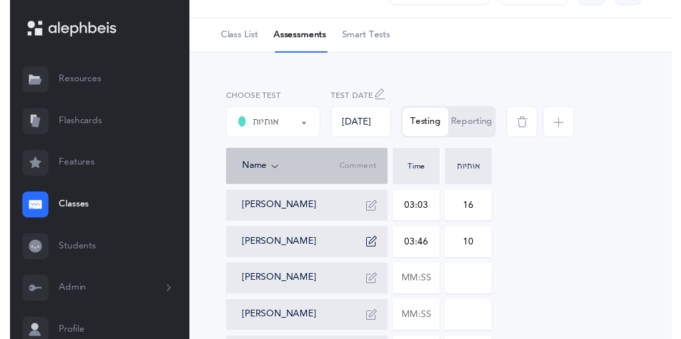
scroll to position [34, 0]
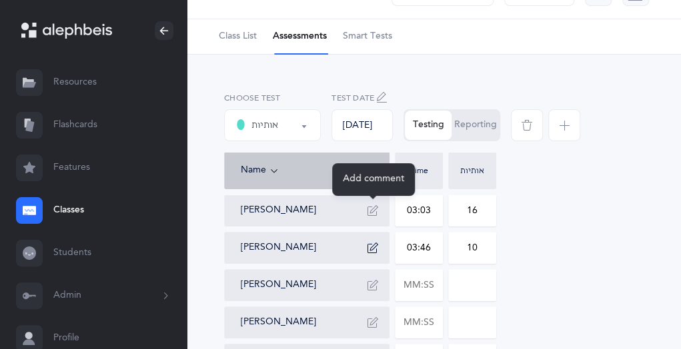
type input "16"
click at [372, 211] on icon "button" at bounding box center [372, 210] width 11 height 11
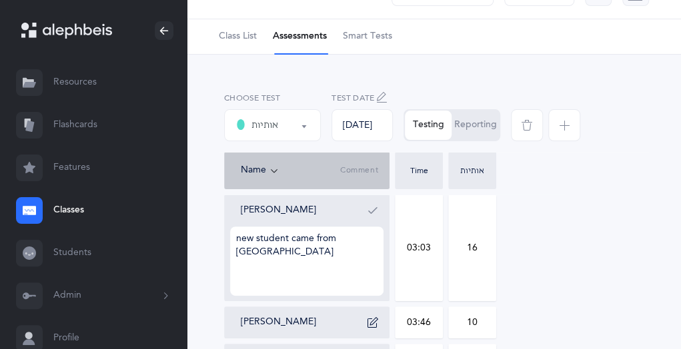
type textarea "new student came from Shefa"
click at [375, 209] on icon "button" at bounding box center [372, 210] width 11 height 11
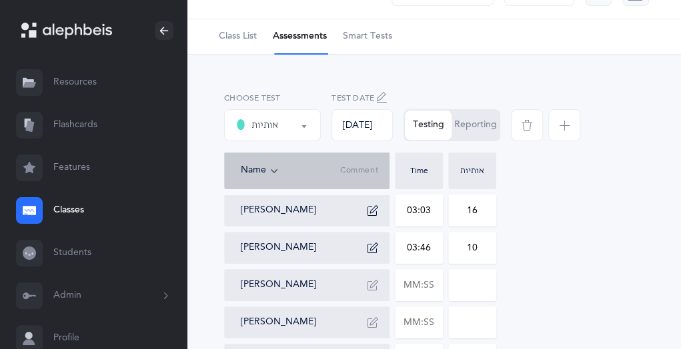
click at [473, 120] on button "Reporting" at bounding box center [474, 125] width 47 height 29
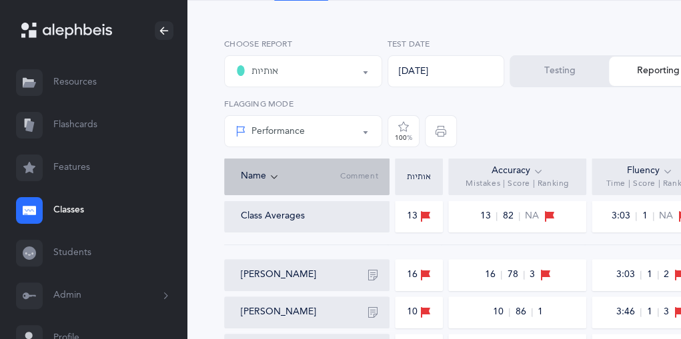
scroll to position [83, 0]
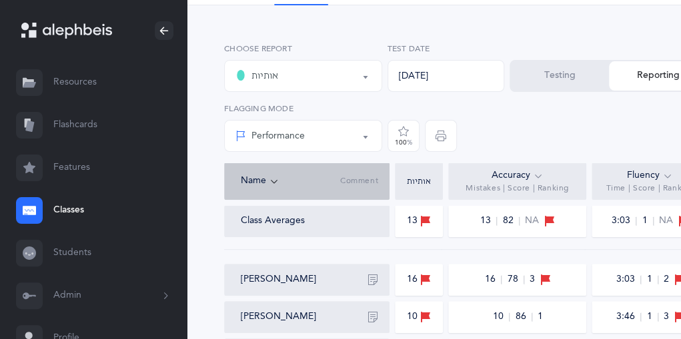
click at [83, 89] on link "Resources" at bounding box center [93, 82] width 187 height 43
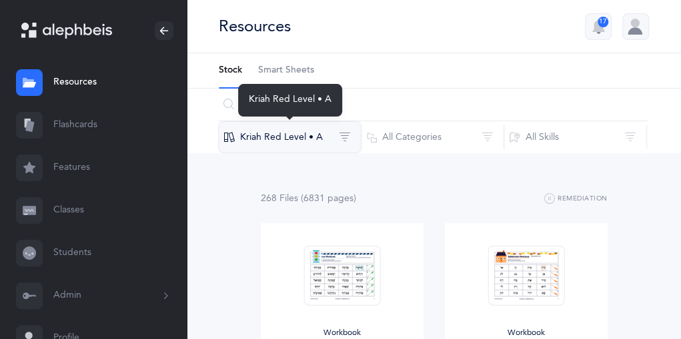
click at [310, 135] on button "Kriah Red Level • A" at bounding box center [289, 137] width 143 height 32
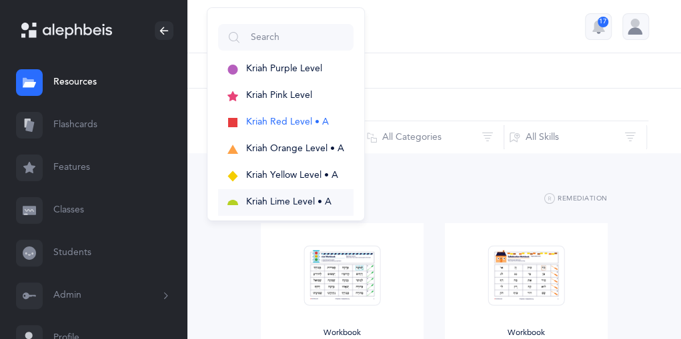
click at [305, 197] on span "Kriah Lime Level • A" at bounding box center [288, 202] width 85 height 11
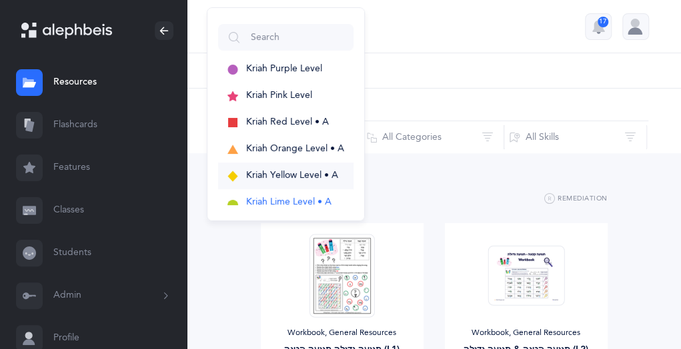
click at [273, 177] on span "Kriah Yellow Level • A" at bounding box center [292, 175] width 92 height 11
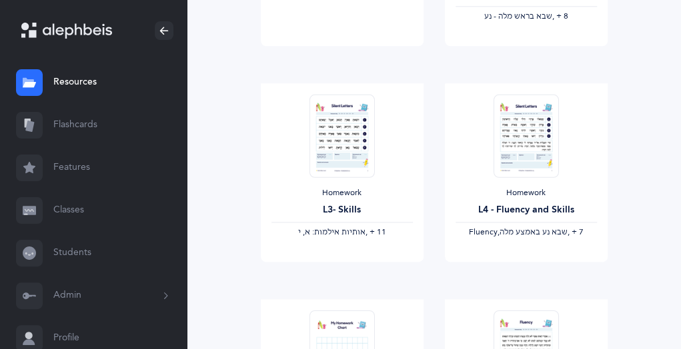
scroll to position [581, 0]
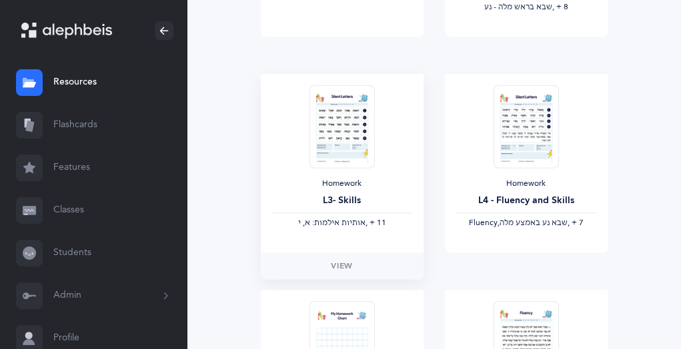
click at [342, 138] on img at bounding box center [341, 126] width 65 height 83
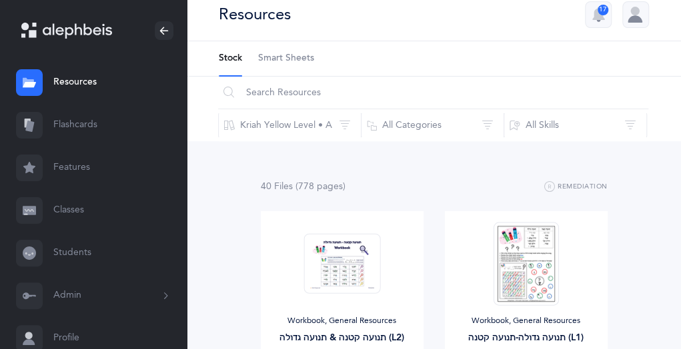
scroll to position [0, 0]
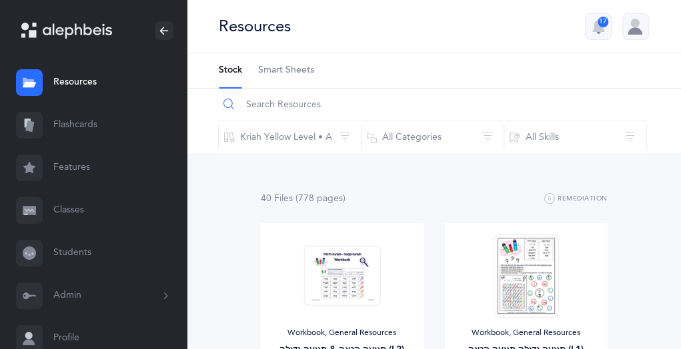
click at [507, 114] on input "text" at bounding box center [433, 105] width 430 height 32
click at [289, 67] on span "Smart Sheets" at bounding box center [286, 70] width 56 height 13
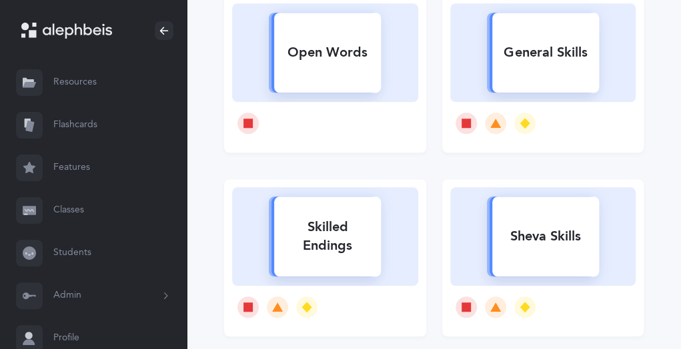
scroll to position [429, 0]
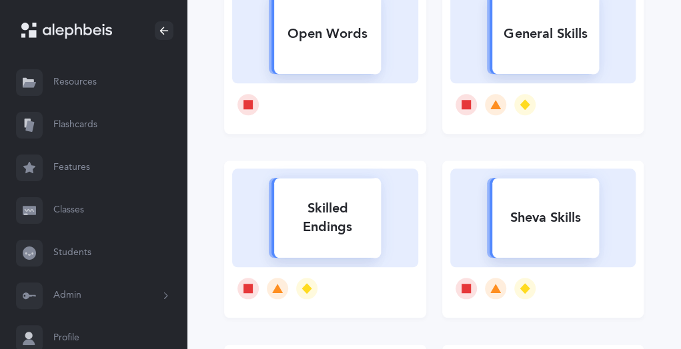
click at [525, 39] on div "General Skills" at bounding box center [545, 34] width 107 height 35
select select
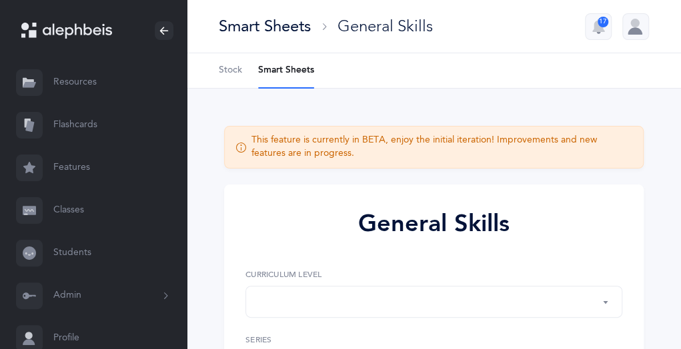
click at [525, 39] on div "Smart Sheets General Skills 17" at bounding box center [434, 26] width 494 height 53
select select "Silent Letters"
select select
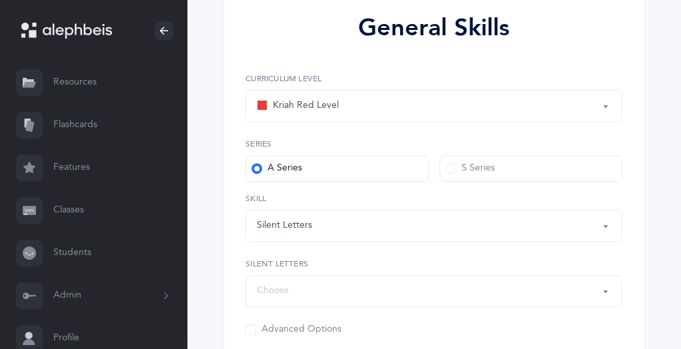
scroll to position [191, 0]
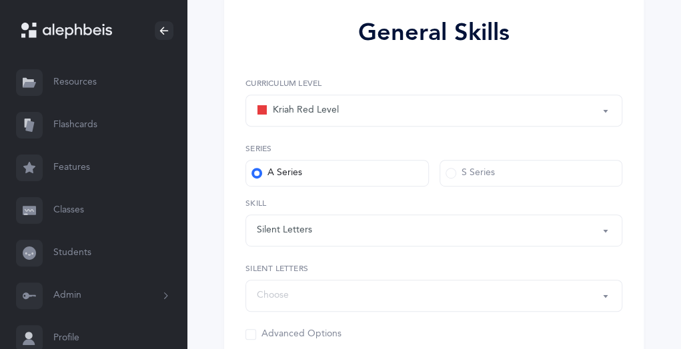
click at [611, 233] on button "Silent Letters" at bounding box center [433, 231] width 377 height 32
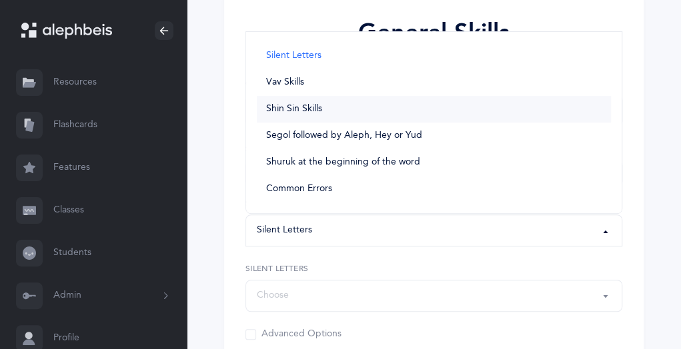
click at [301, 107] on span "Shin Sin Skills" at bounding box center [294, 109] width 56 height 12
select select "Shin Sin Skills"
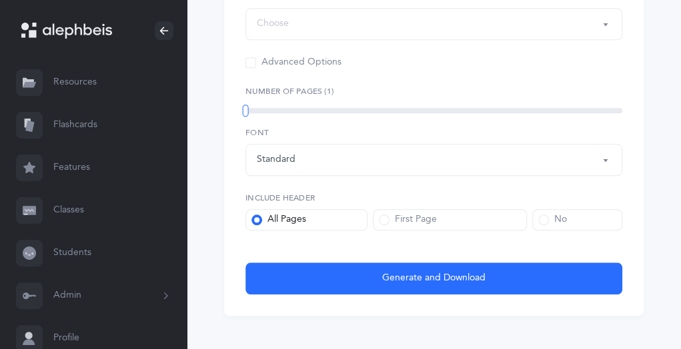
scroll to position [483, 0]
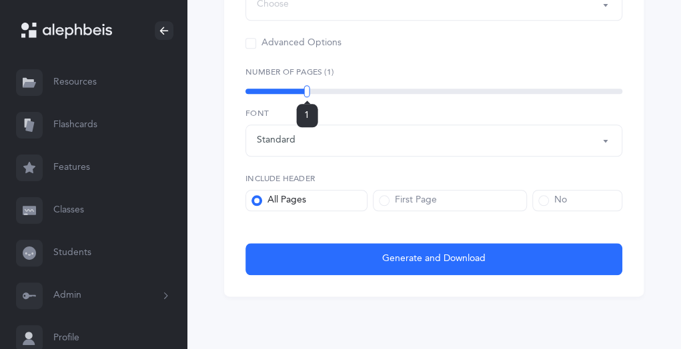
drag, startPoint x: 244, startPoint y: 95, endPoint x: 307, endPoint y: 83, distance: 64.5
click at [307, 83] on div "Number of Pages (1) 1" at bounding box center [433, 81] width 377 height 31
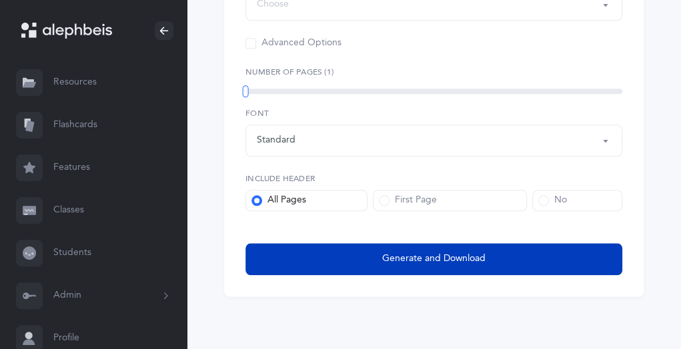
click at [387, 255] on span "Generate and Download" at bounding box center [433, 259] width 103 height 14
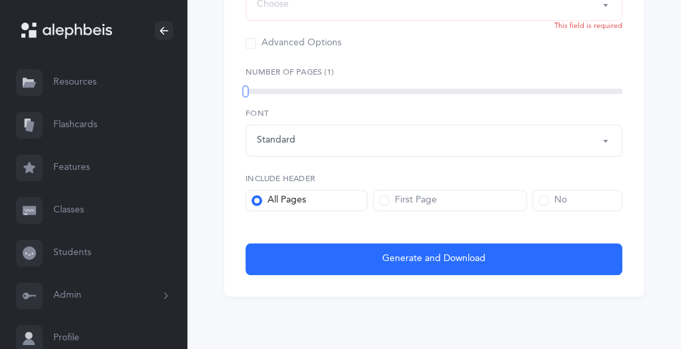
click at [607, 4] on button "Choose" at bounding box center [433, 5] width 377 height 32
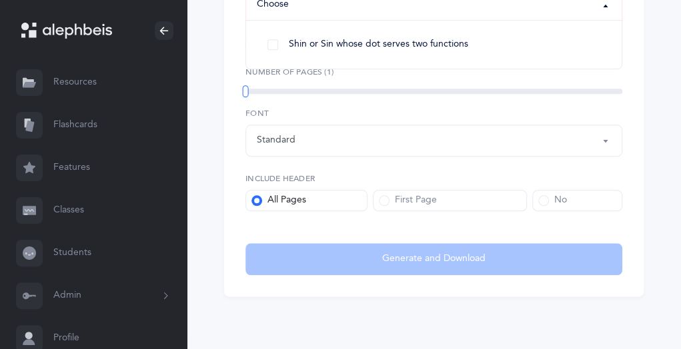
click at [604, 6] on button "Choose" at bounding box center [433, 5] width 377 height 32
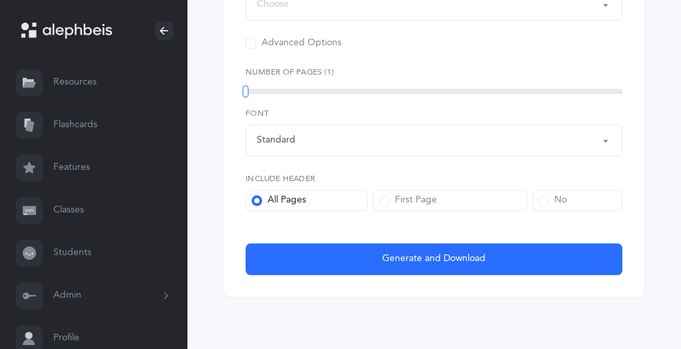
click at [604, 6] on button "Choose" at bounding box center [433, 5] width 377 height 32
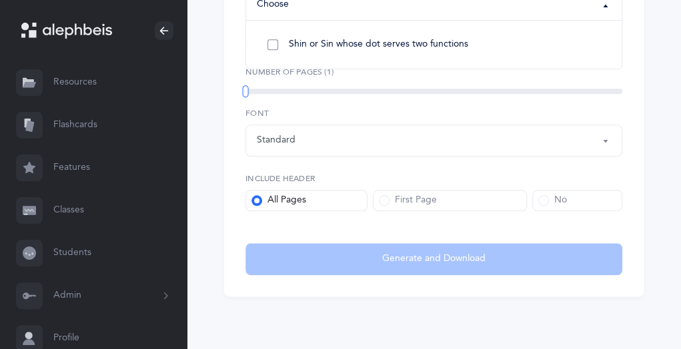
click at [437, 45] on span "Shin or Sin whose dot serves two functions" at bounding box center [378, 45] width 179 height 12
select select "27"
click at [254, 94] on div "1" at bounding box center [433, 91] width 377 height 11
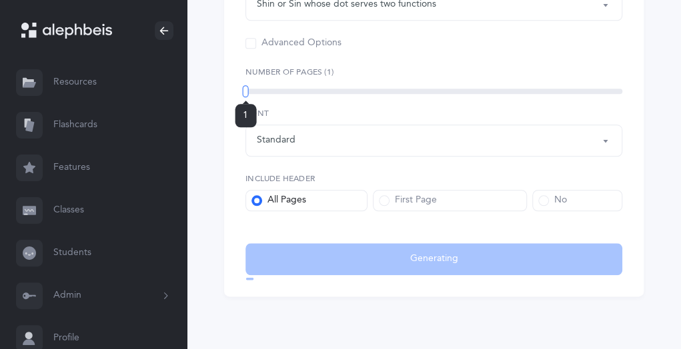
click at [256, 94] on div "1" at bounding box center [433, 91] width 377 height 11
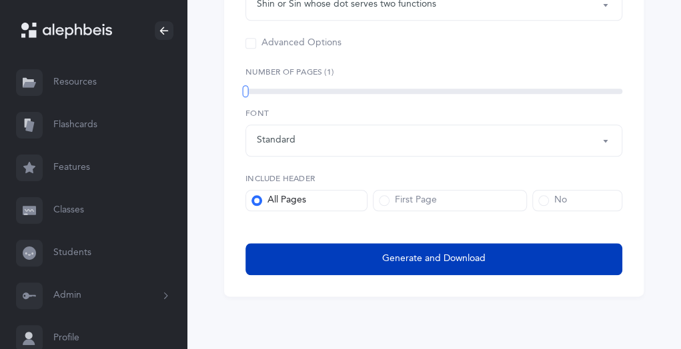
click at [409, 255] on span "Generate and Download" at bounding box center [433, 259] width 103 height 14
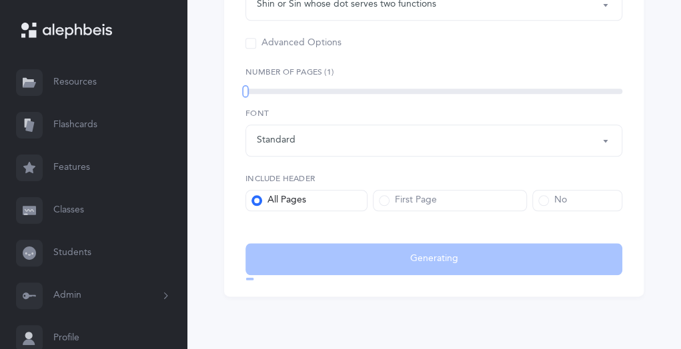
select select "Shin Sin Skills"
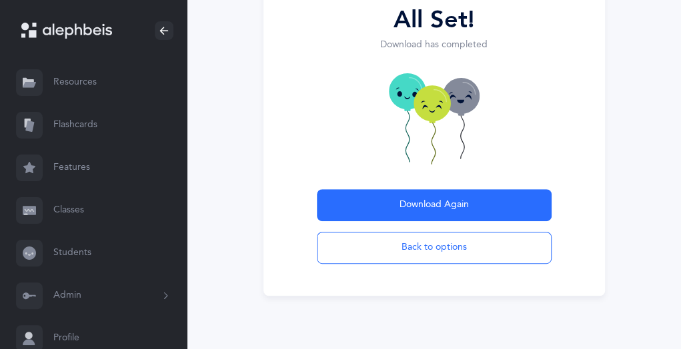
scroll to position [179, 0]
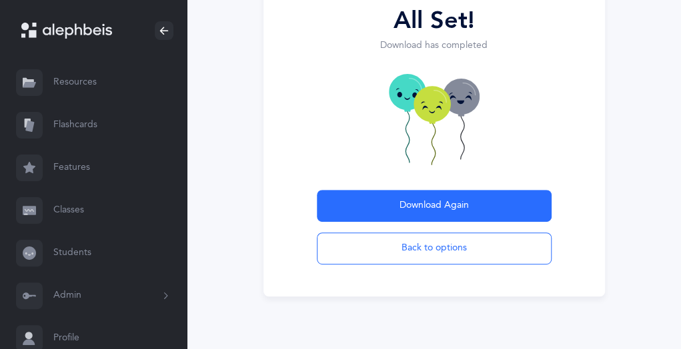
click at [75, 82] on link "Resources" at bounding box center [93, 82] width 187 height 43
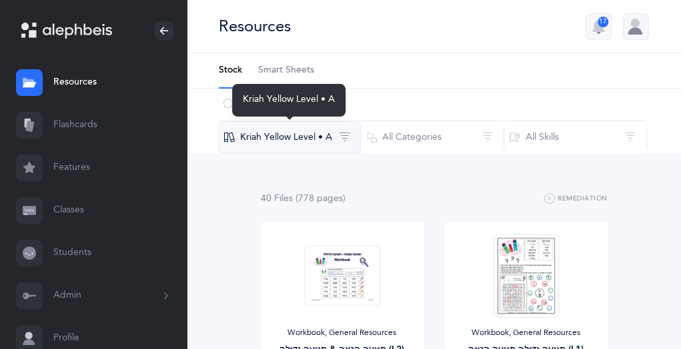
click at [325, 139] on button "Kriah Yellow Level • A" at bounding box center [289, 137] width 143 height 32
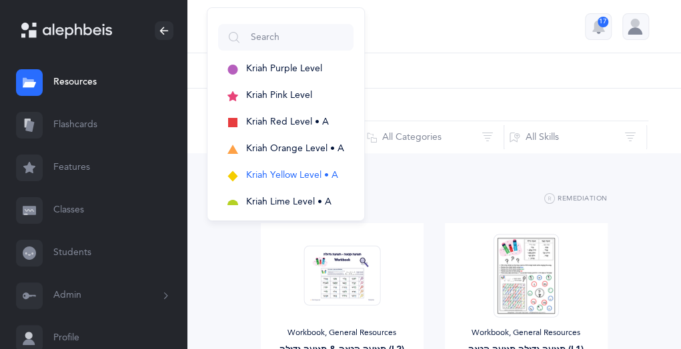
click at [67, 83] on link "Resources" at bounding box center [93, 82] width 187 height 43
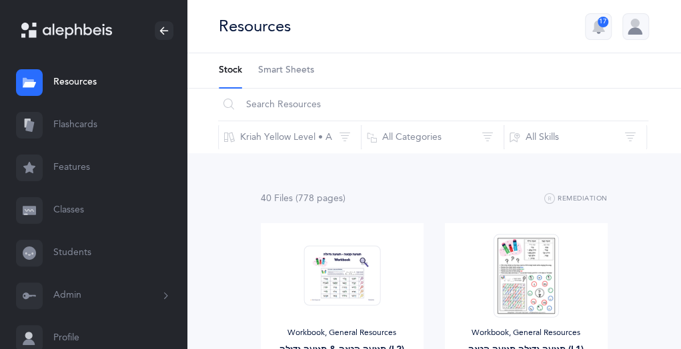
click at [283, 70] on span "Smart Sheets" at bounding box center [286, 70] width 56 height 13
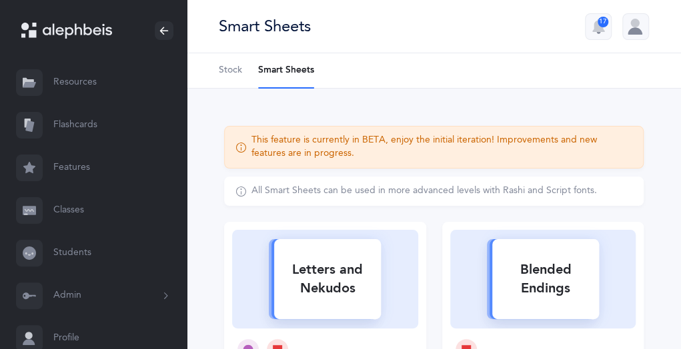
click at [334, 273] on div "Letters and Nekudos" at bounding box center [327, 279] width 107 height 53
select select
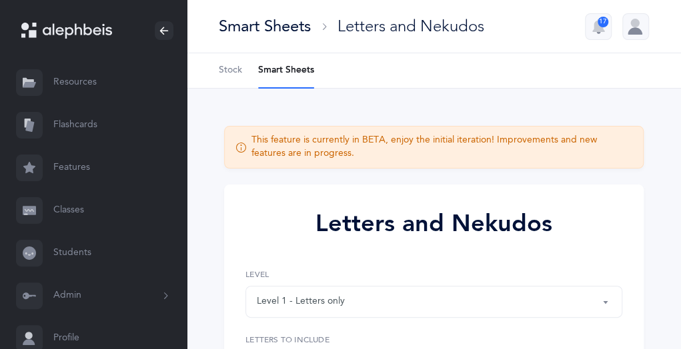
select select "27"
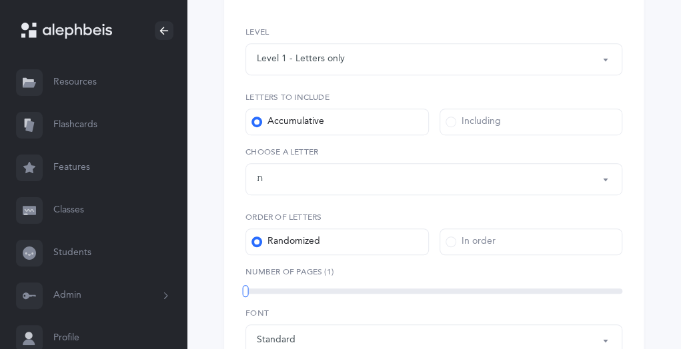
scroll to position [241, 0]
click at [604, 65] on button "Level 1 - Letters only" at bounding box center [433, 61] width 377 height 32
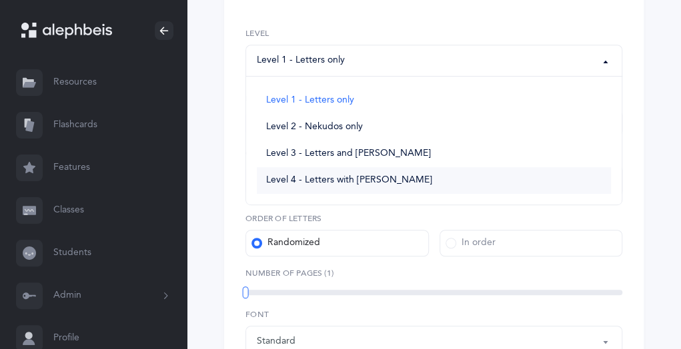
click at [363, 177] on span "Level 4 - Letters with Nekudos" at bounding box center [349, 181] width 166 height 12
select select "4"
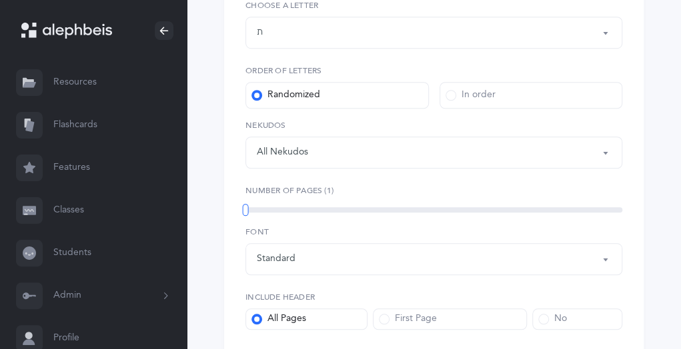
scroll to position [391, 0]
click at [601, 149] on button "All Nekudos" at bounding box center [433, 151] width 377 height 32
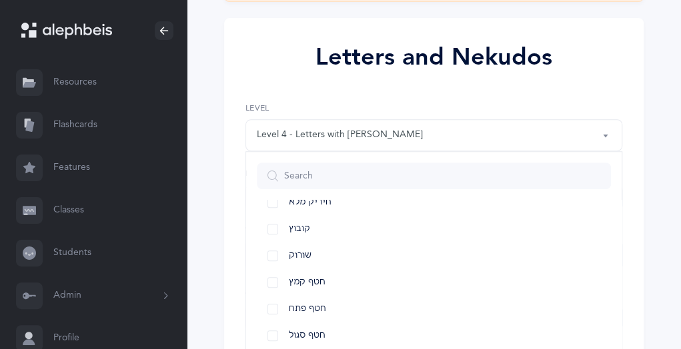
scroll to position [0, 0]
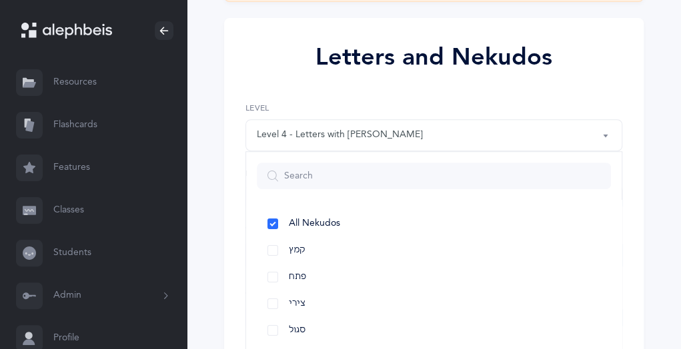
click at [660, 133] on div "This feature is currently in BETA, enjoy the initial iteration! Improvements an…" at bounding box center [434, 306] width 494 height 769
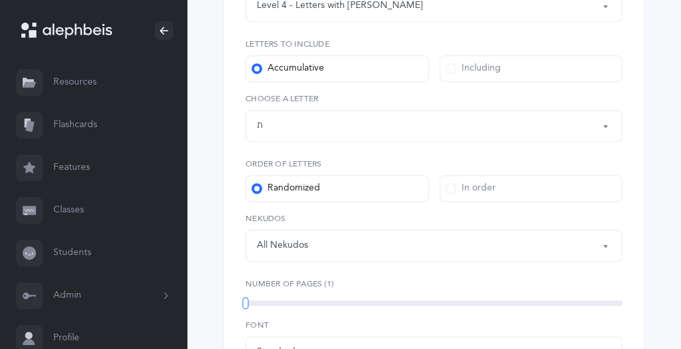
scroll to position [308, 0]
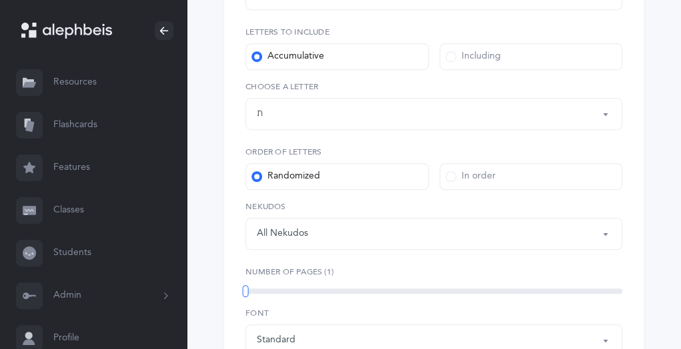
click at [607, 117] on button "Letters up until: ת" at bounding box center [433, 114] width 377 height 32
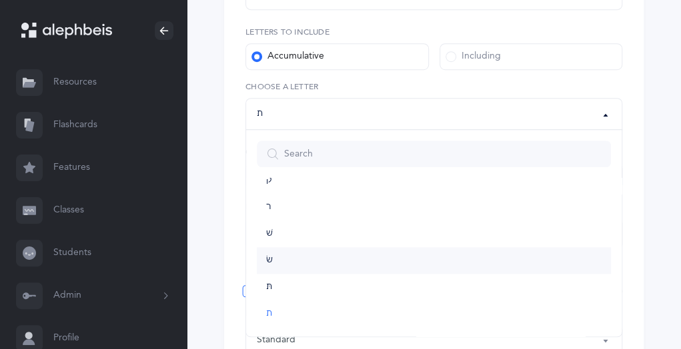
click at [269, 258] on span "שׂ" at bounding box center [269, 261] width 7 height 12
select select "87"
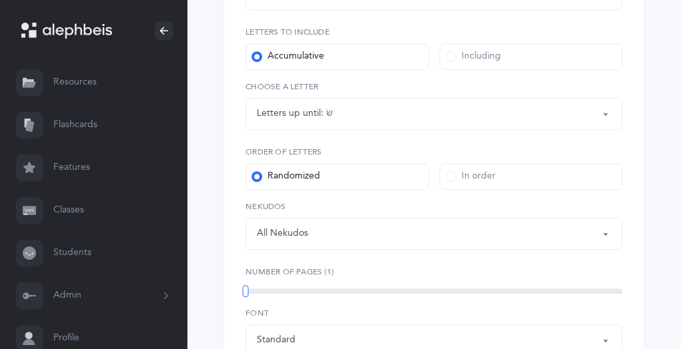
click at [453, 57] on span at bounding box center [450, 56] width 11 height 11
click at [0, 0] on input "Including" at bounding box center [0, 0] width 0 height 0
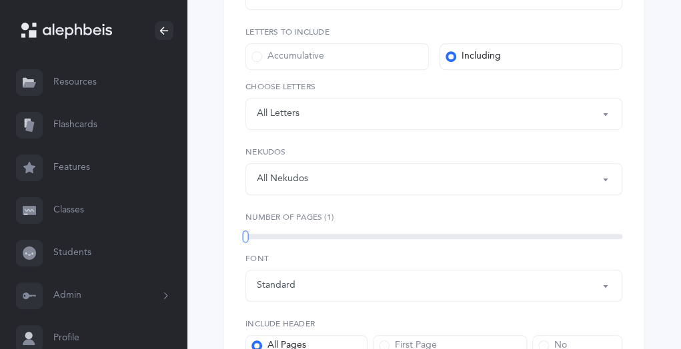
click at [605, 115] on button "Letters: All Letters" at bounding box center [433, 114] width 377 height 32
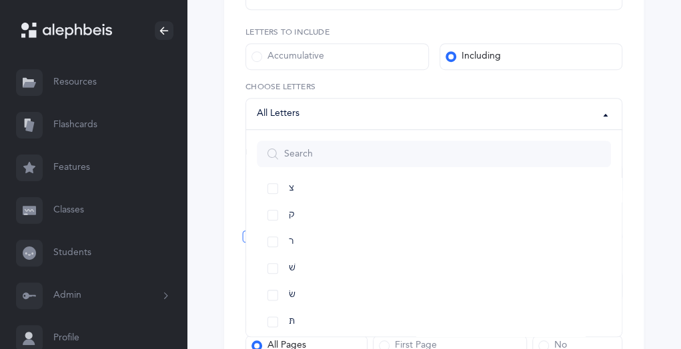
scroll to position [688, 0]
click at [271, 230] on link "שׁ" at bounding box center [434, 234] width 354 height 27
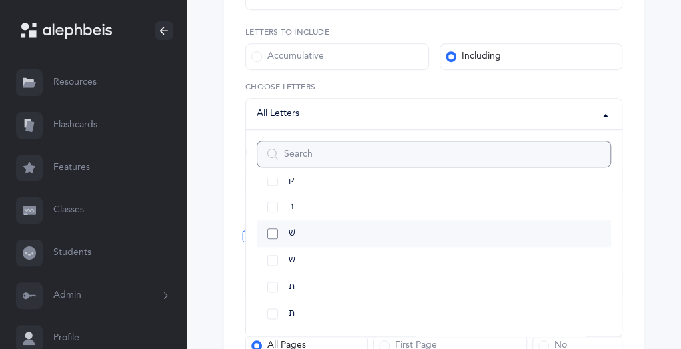
select select "86"
click at [274, 261] on link "שׂ" at bounding box center [434, 260] width 354 height 27
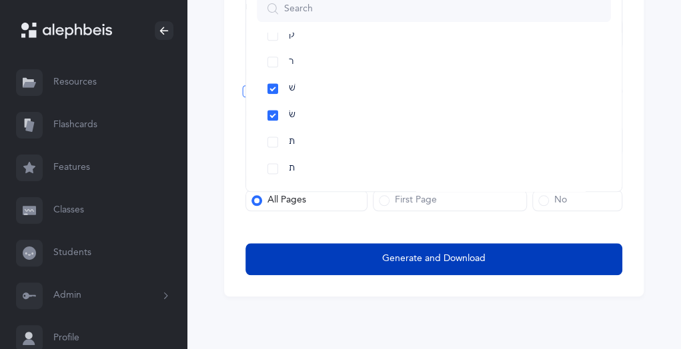
click at [403, 265] on span "Generate and Download" at bounding box center [433, 259] width 103 height 14
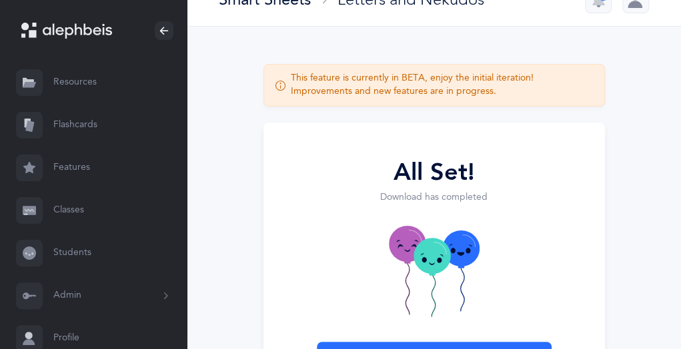
scroll to position [0, 0]
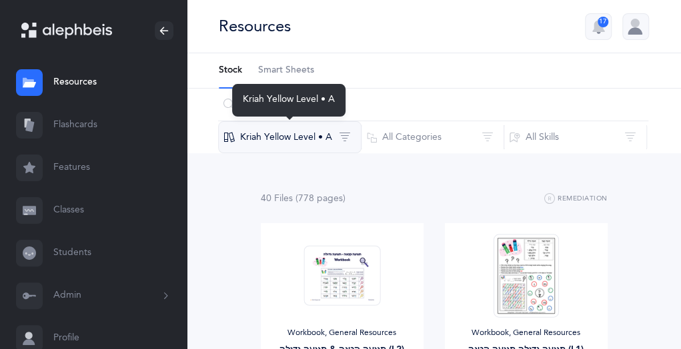
click at [329, 137] on button "Kriah Yellow Level • A" at bounding box center [289, 137] width 143 height 32
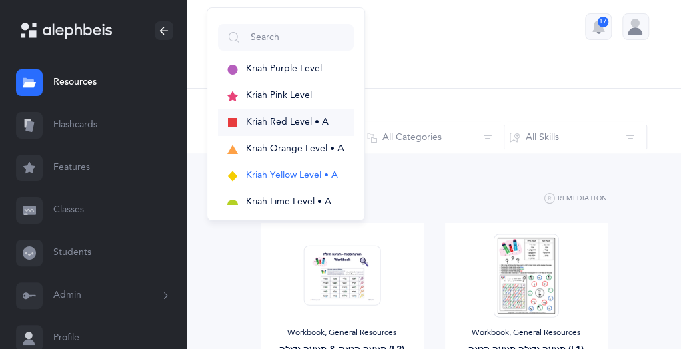
click at [270, 122] on span "Kriah Red Level • A" at bounding box center [287, 122] width 83 height 11
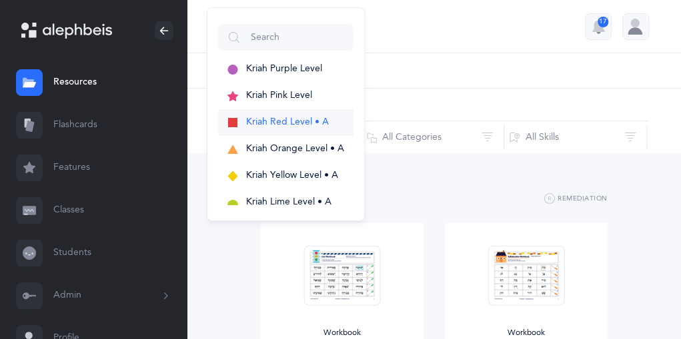
click at [273, 118] on span "Kriah Red Level • A" at bounding box center [287, 122] width 83 height 11
click at [261, 109] on button "Kriah Red Level • A" at bounding box center [285, 122] width 135 height 27
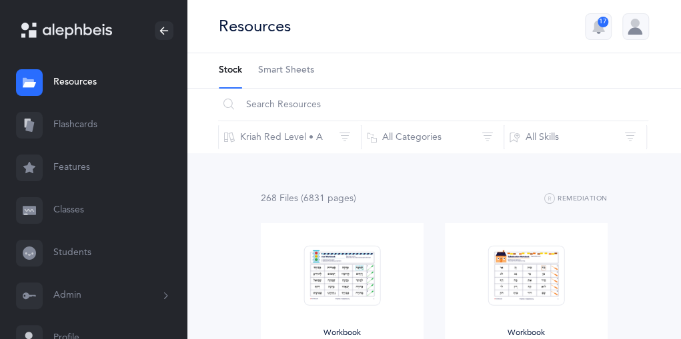
click at [290, 69] on span "Smart Sheets" at bounding box center [286, 70] width 56 height 13
click at [339, 103] on input "text" at bounding box center [433, 105] width 430 height 32
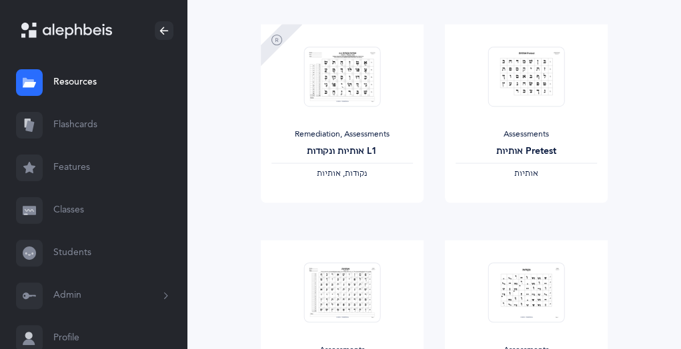
scroll to position [1069, 0]
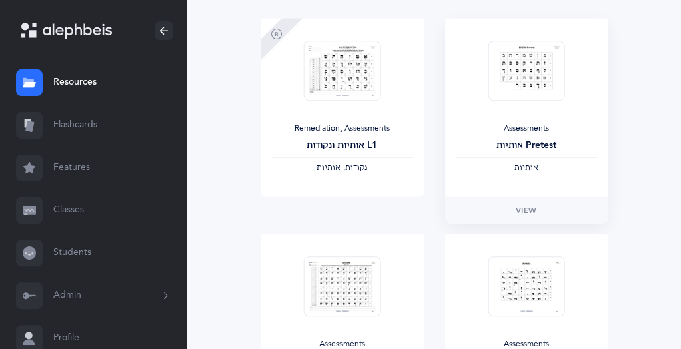
type input "assessments"
click at [519, 79] on img at bounding box center [525, 71] width 77 height 61
click at [517, 207] on span "View" at bounding box center [525, 211] width 21 height 12
